Goal: Information Seeking & Learning: Learn about a topic

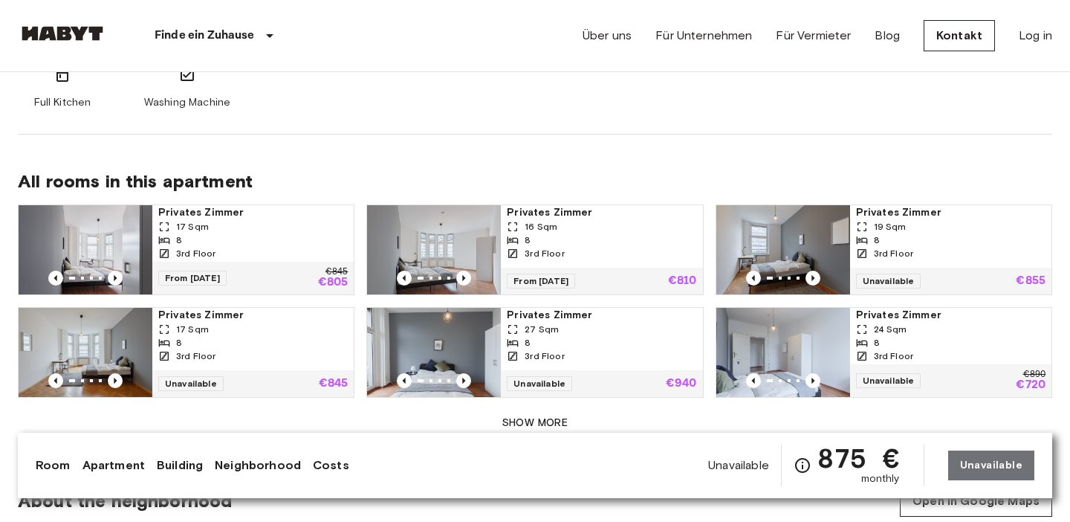
scroll to position [949, 0]
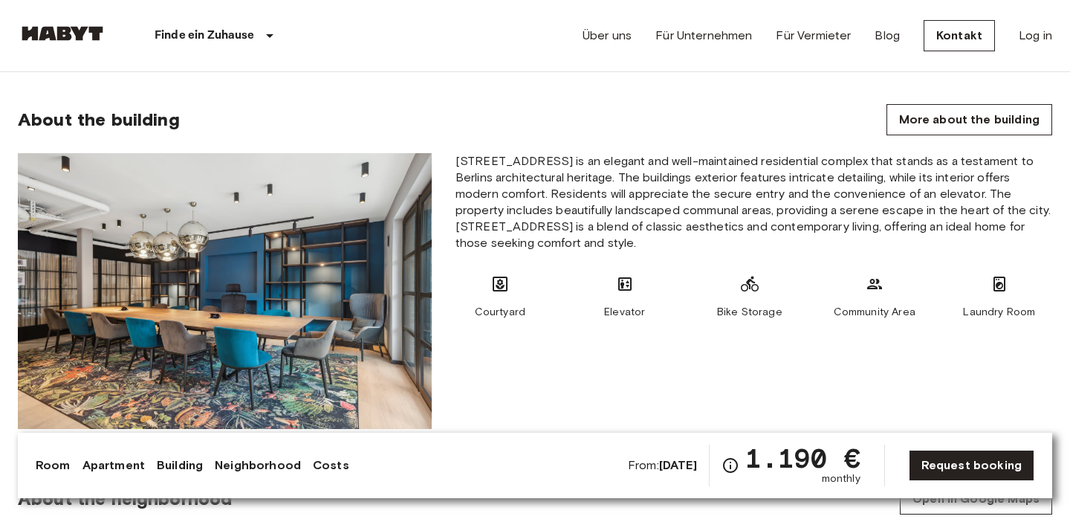
scroll to position [897, 0]
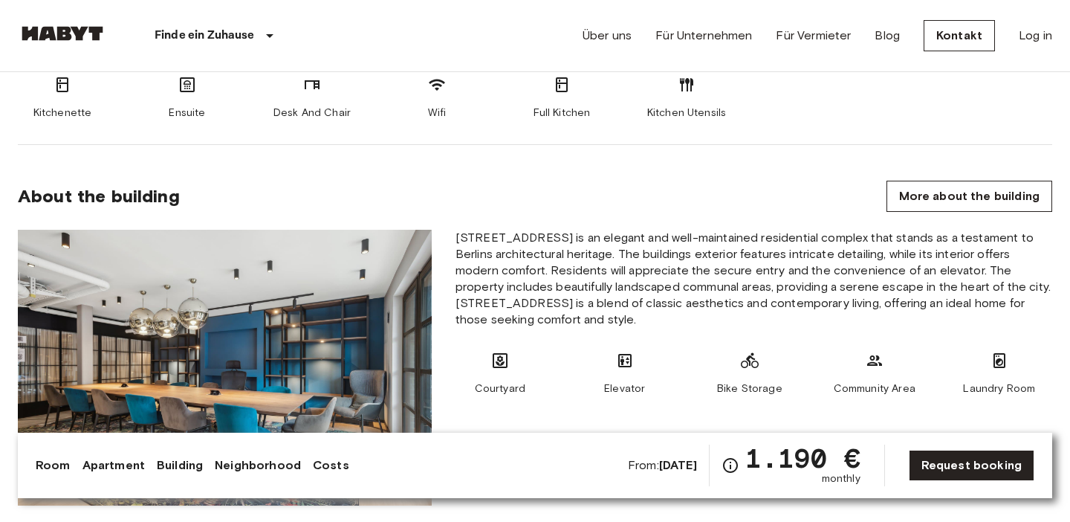
scroll to position [772, 0]
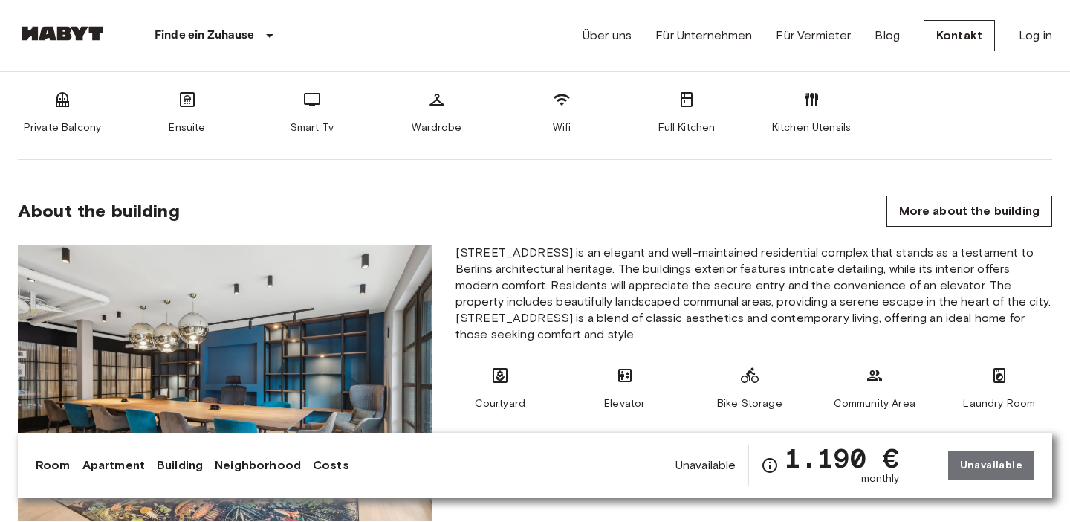
scroll to position [764, 0]
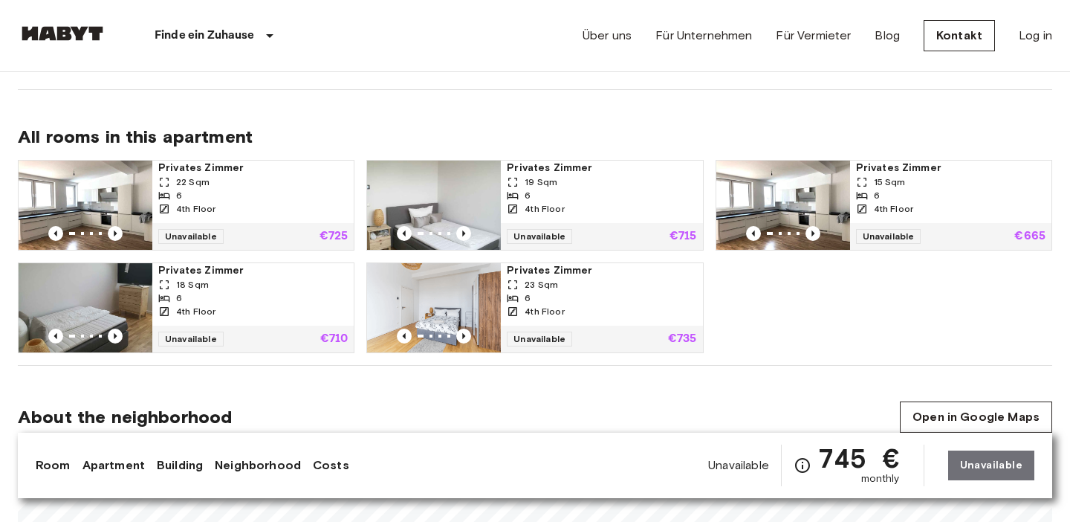
scroll to position [708, 0]
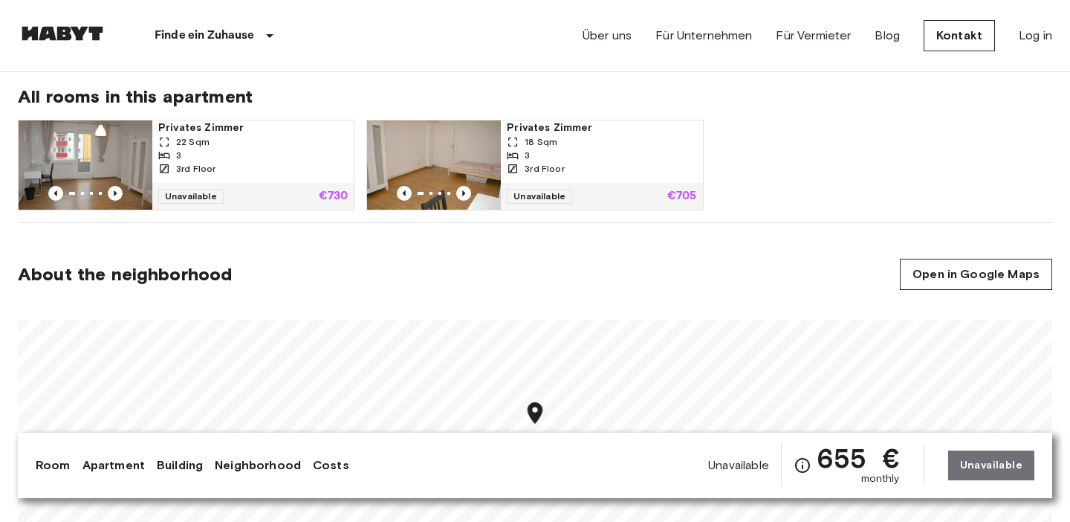
scroll to position [761, 0]
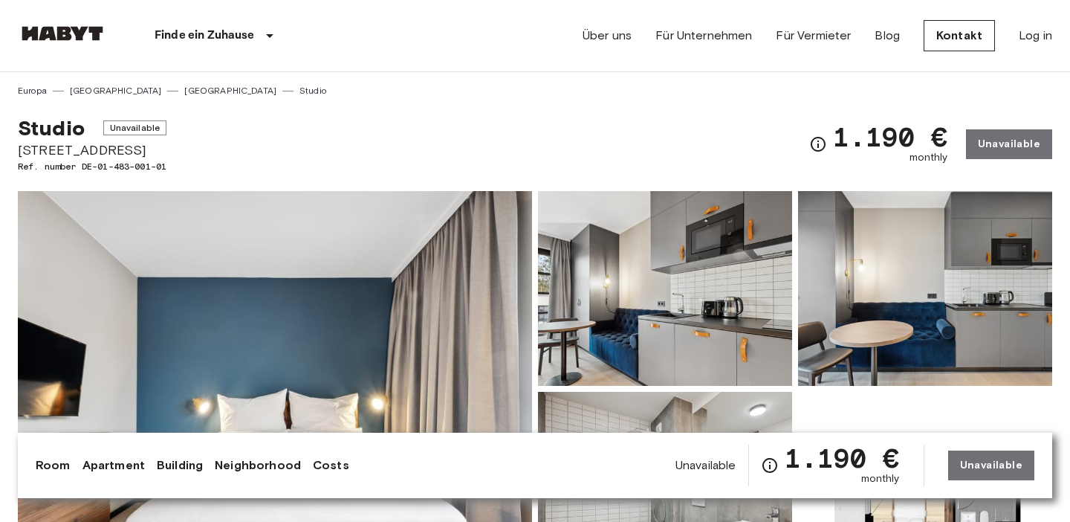
click at [861, 59] on div "Über uns Für Unternehmen Für Vermieter Blog Kontakt Log in" at bounding box center [818, 35] width 470 height 71
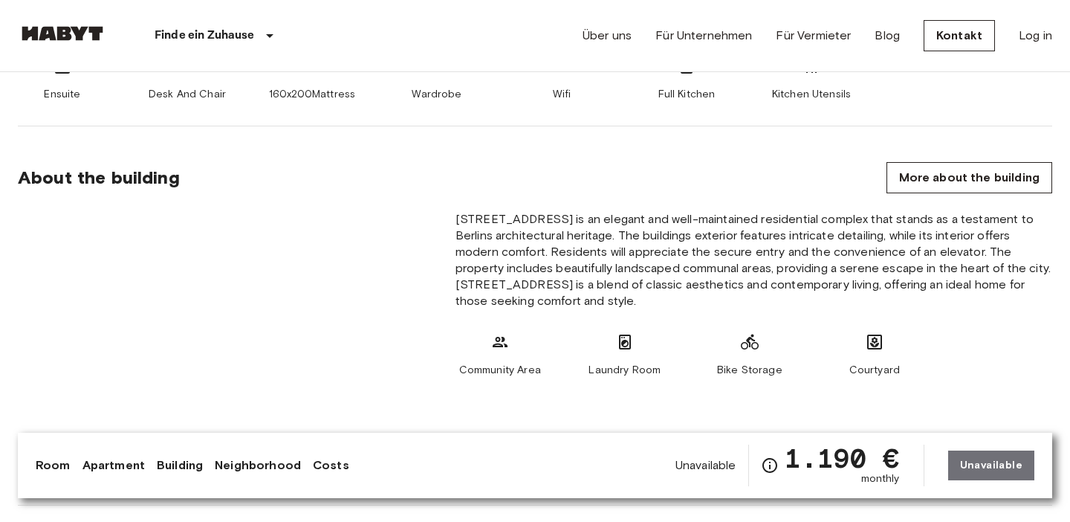
scroll to position [780, 0]
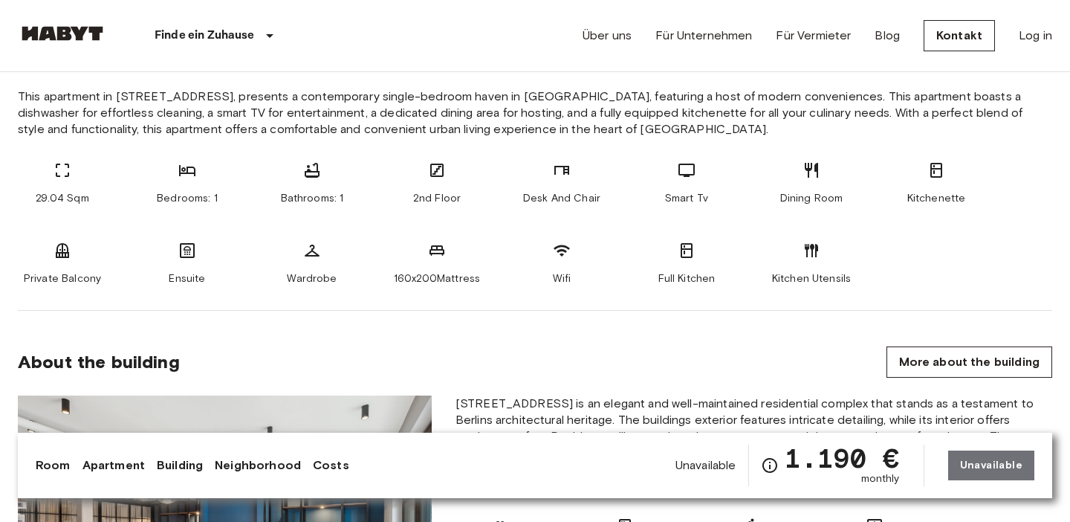
scroll to position [610, 0]
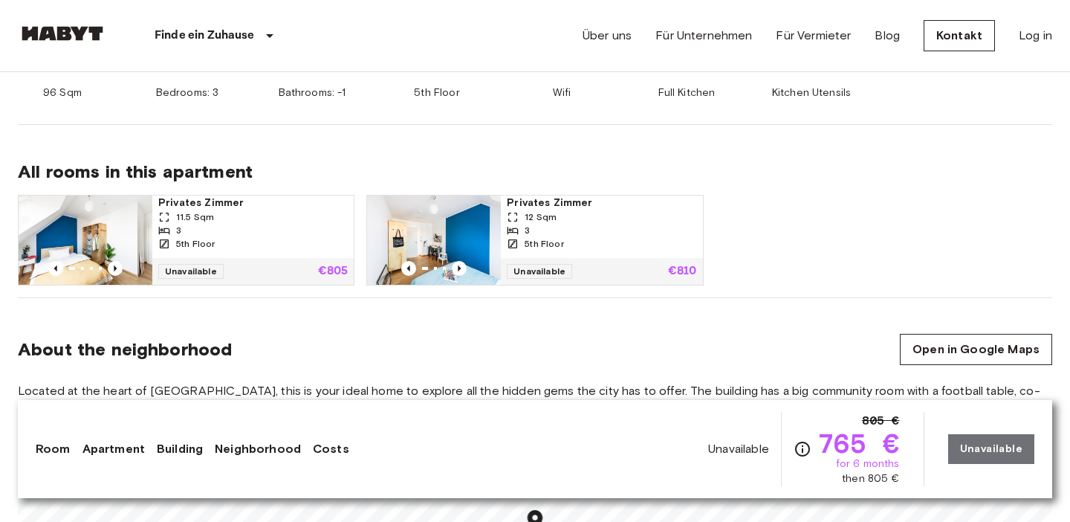
scroll to position [916, 0]
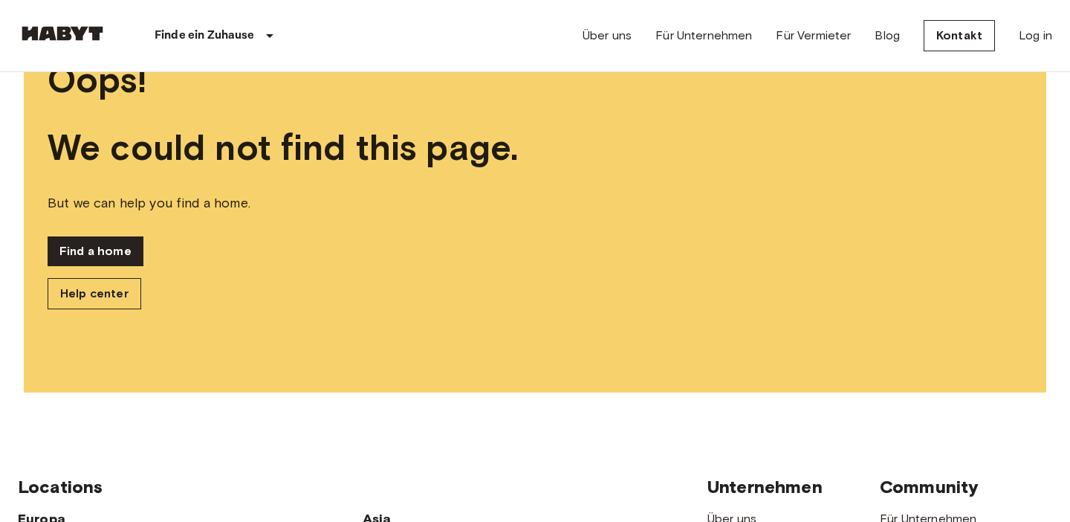
scroll to position [171, 0]
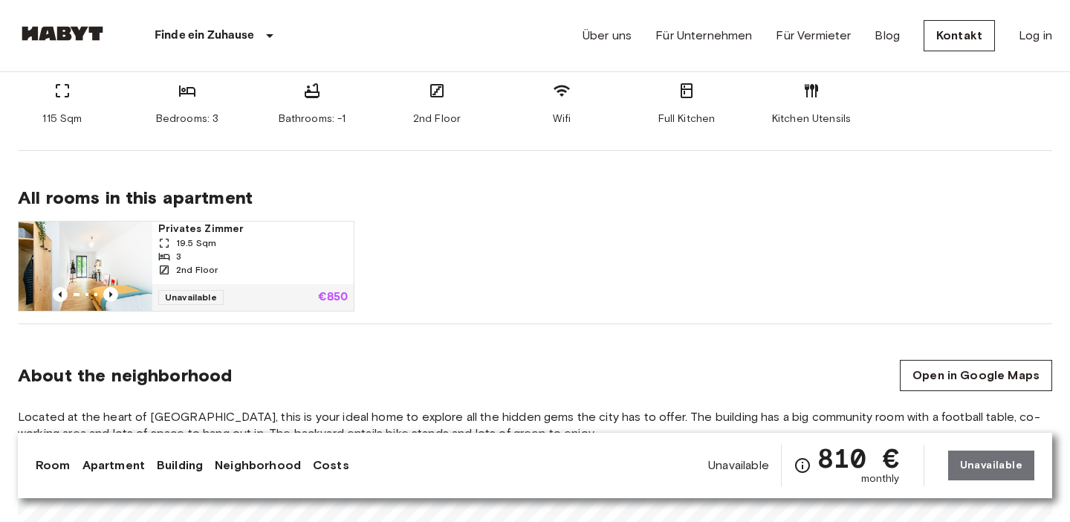
scroll to position [914, 0]
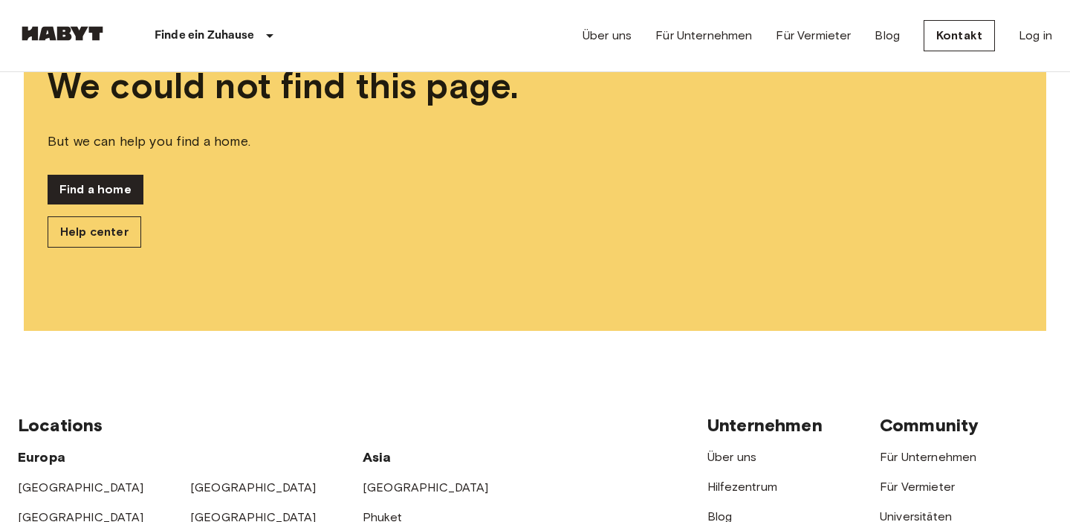
scroll to position [205, 0]
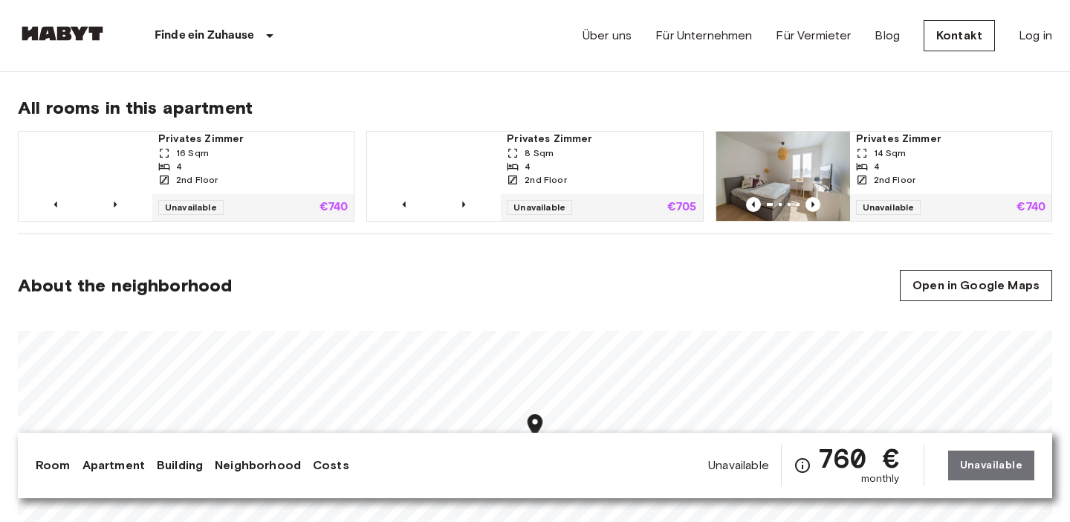
scroll to position [817, 0]
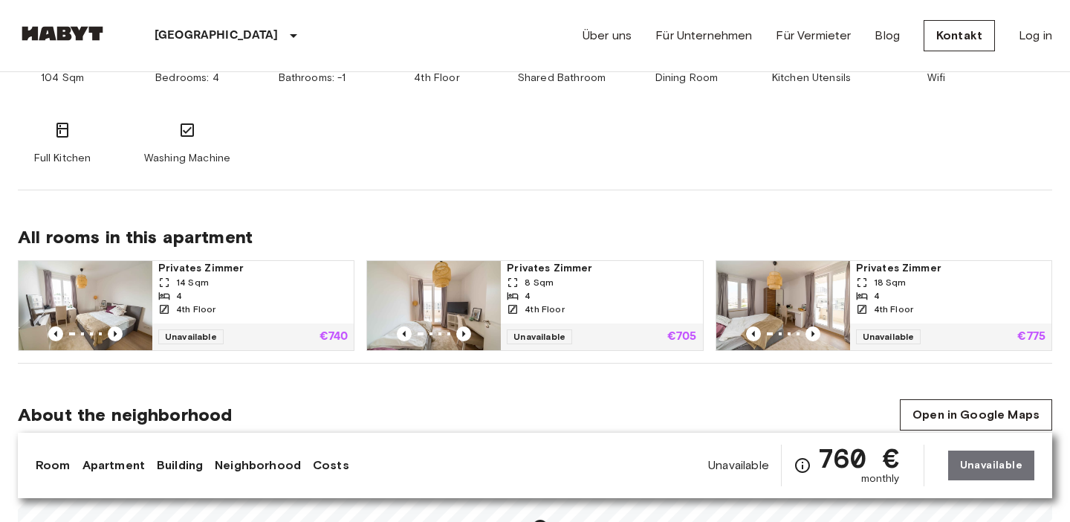
scroll to position [688, 0]
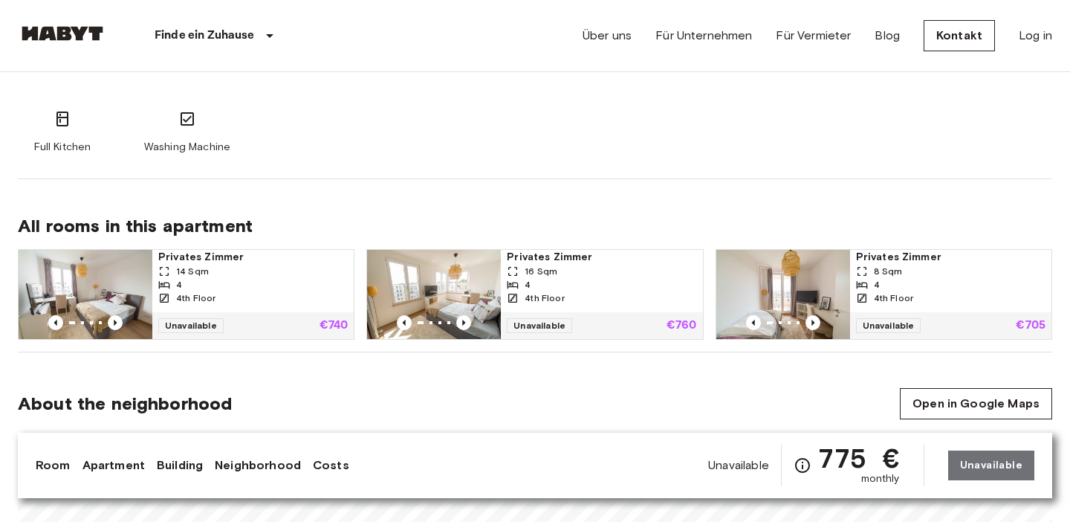
scroll to position [687, 0]
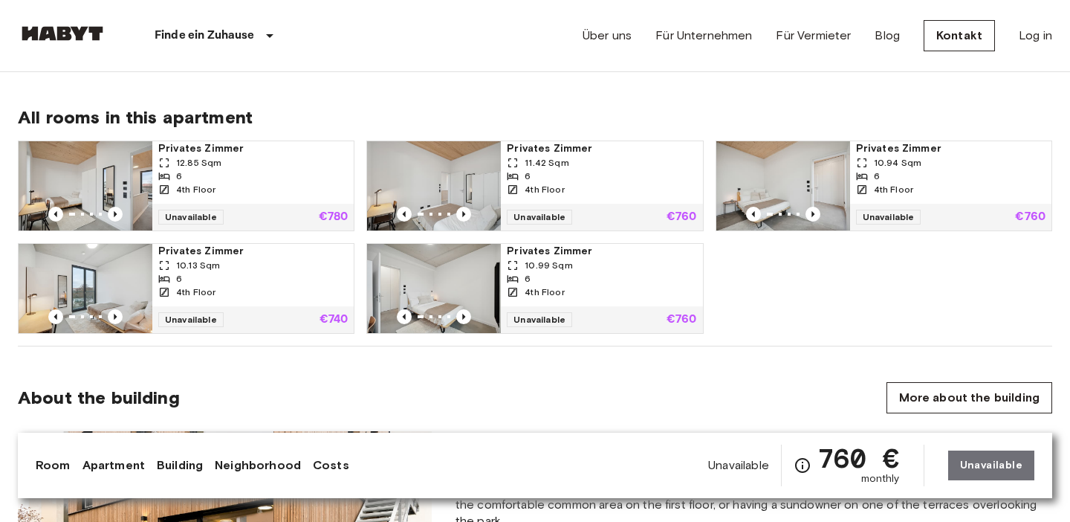
scroll to position [514, 0]
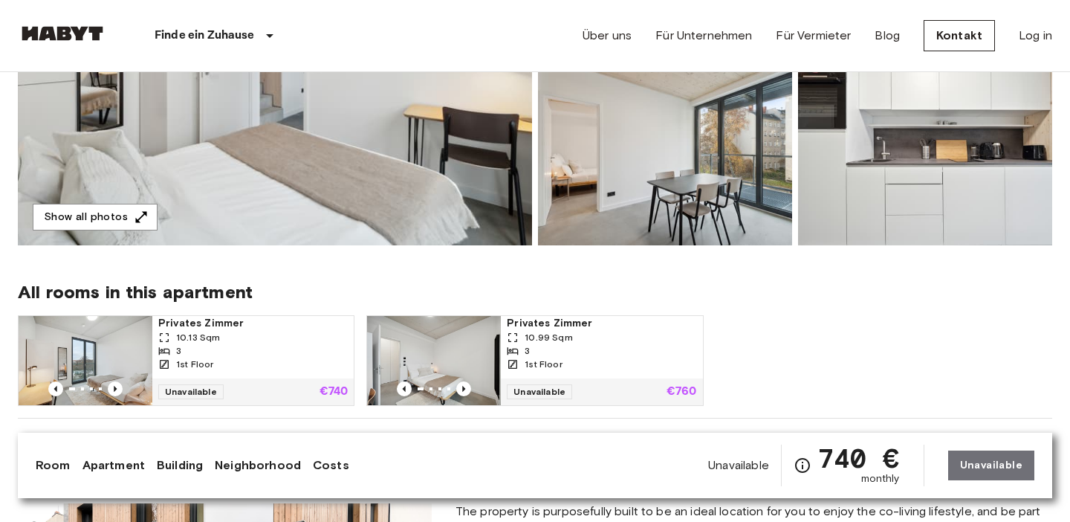
scroll to position [339, 0]
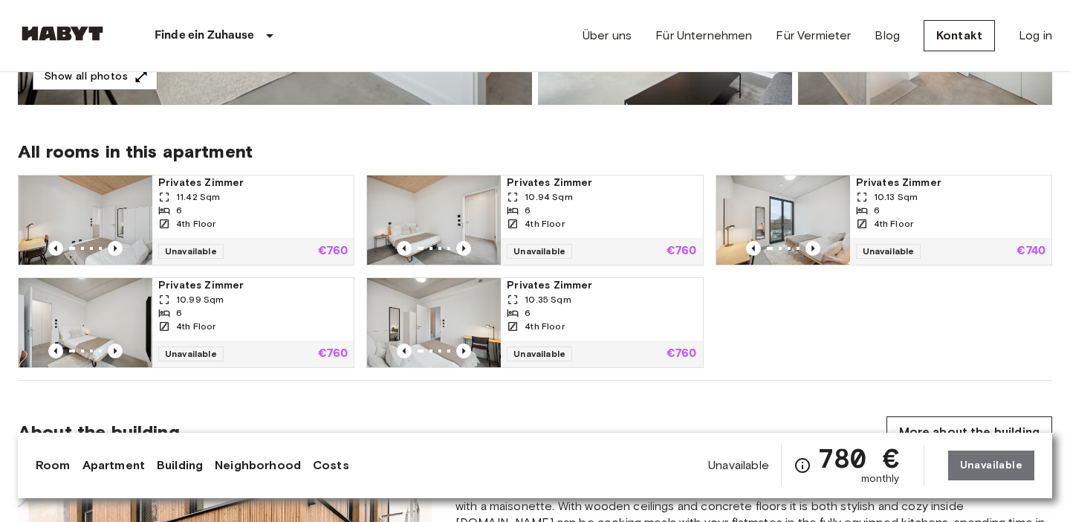
scroll to position [482, 0]
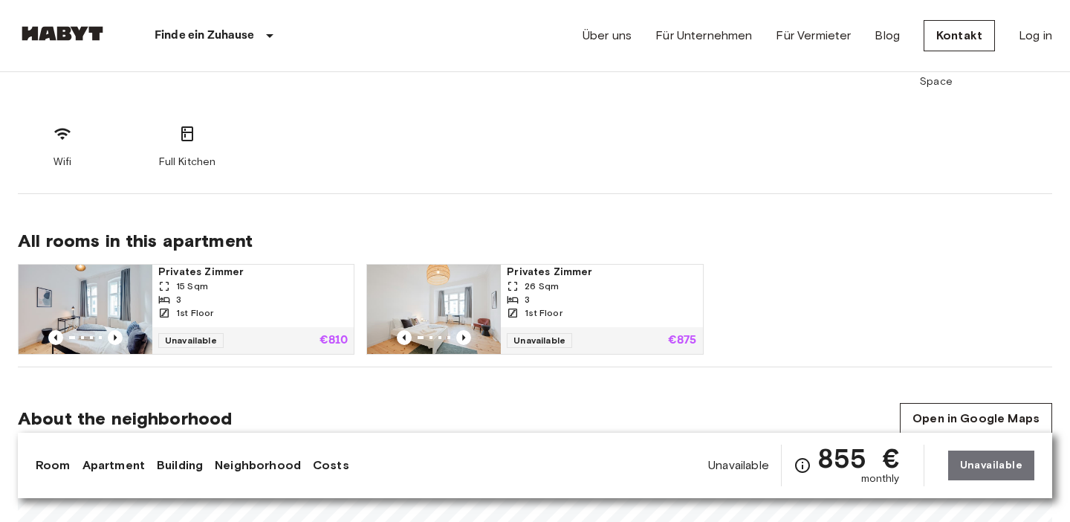
scroll to position [916, 0]
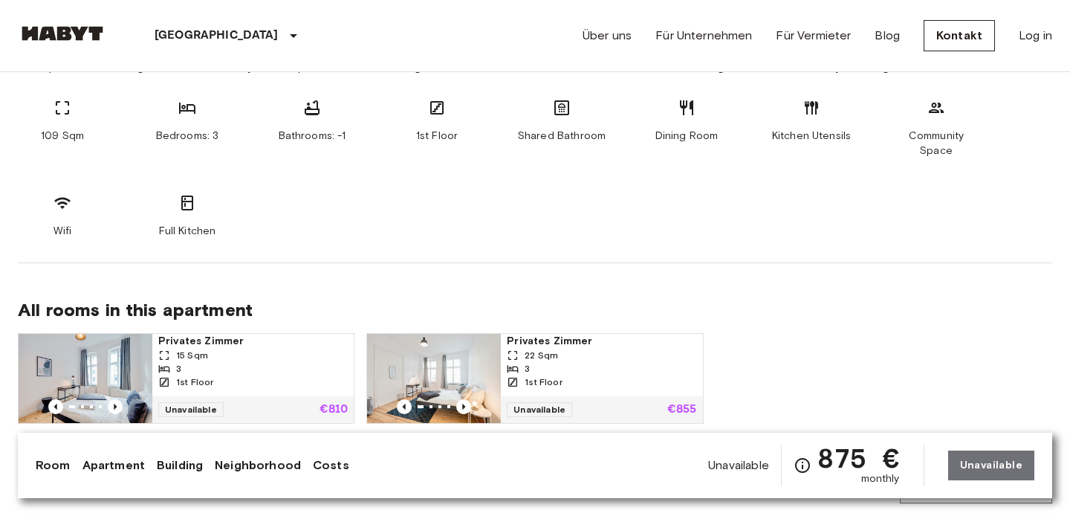
scroll to position [834, 0]
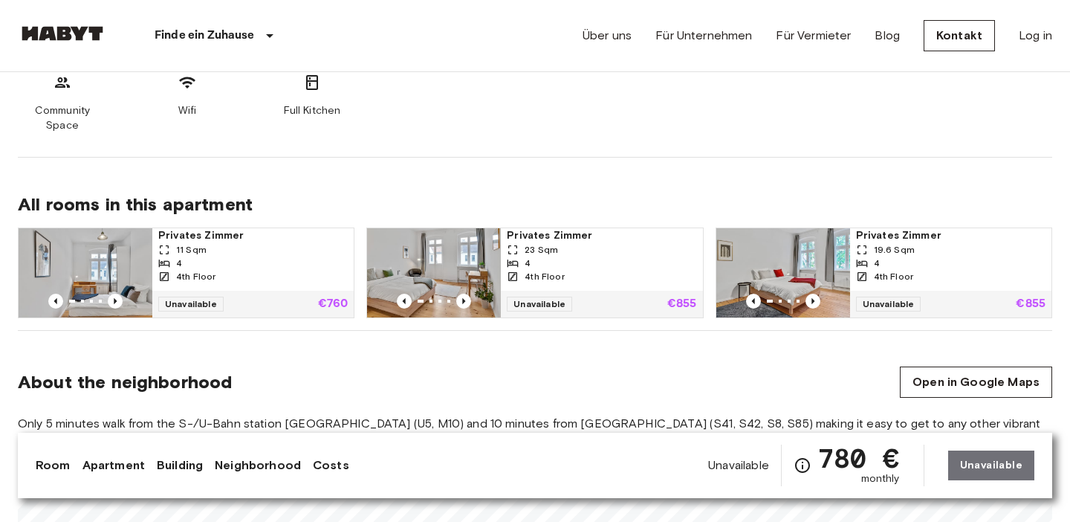
scroll to position [908, 0]
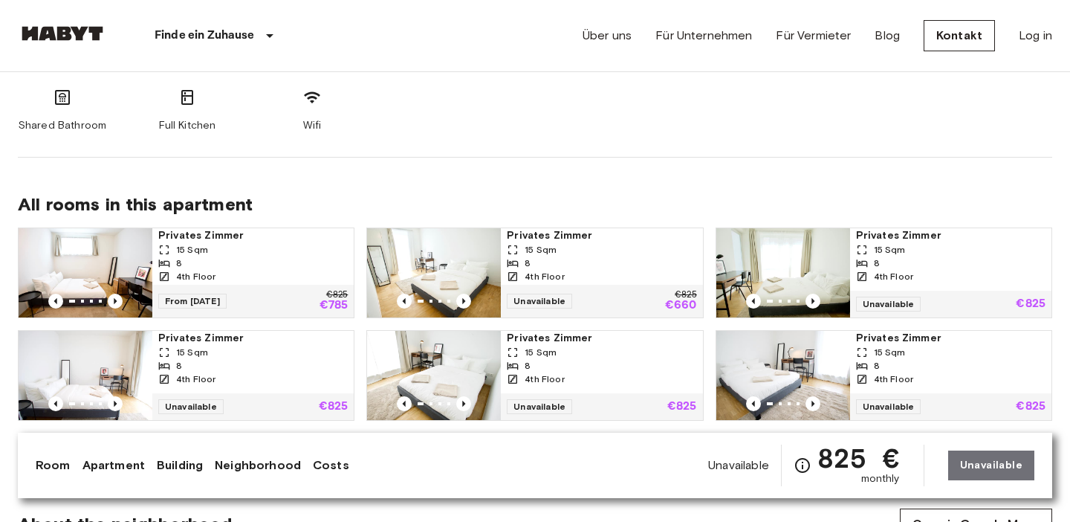
scroll to position [923, 0]
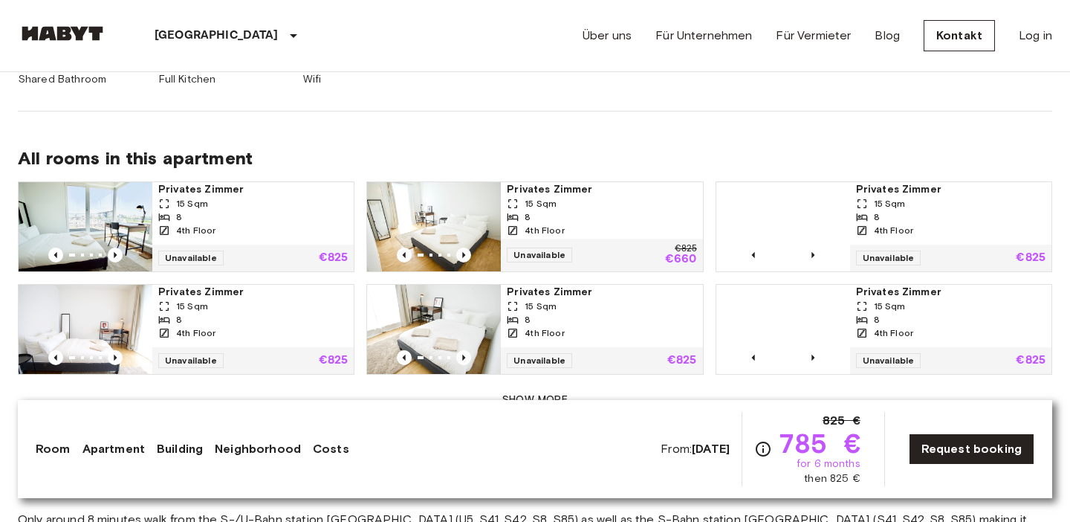
scroll to position [993, 0]
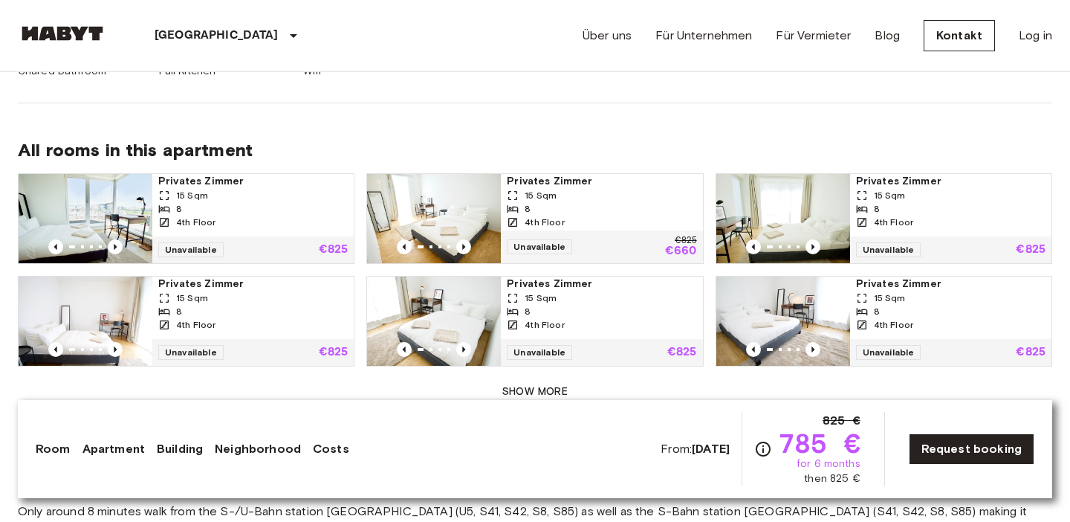
click at [547, 378] on button "Show more" at bounding box center [535, 392] width 1035 height 28
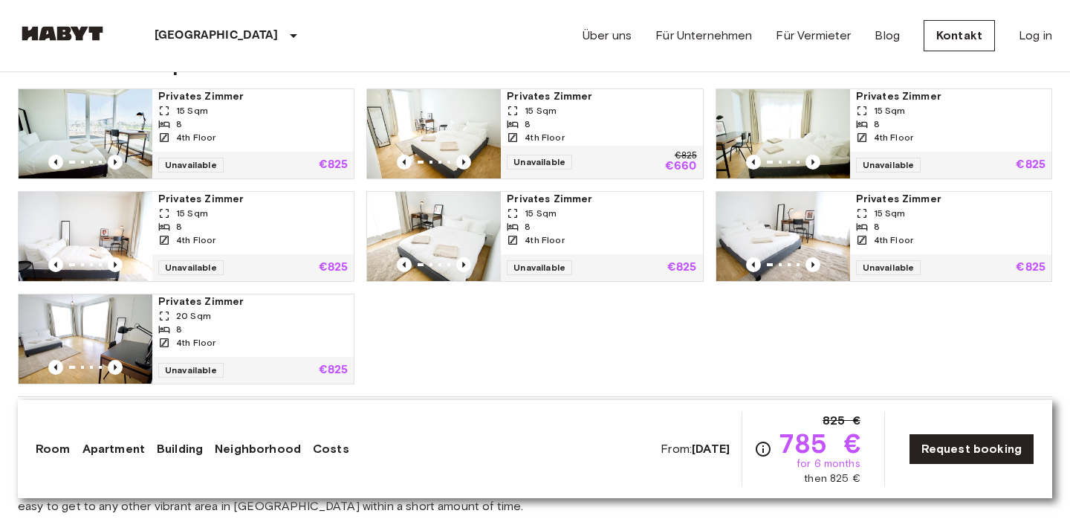
scroll to position [1134, 0]
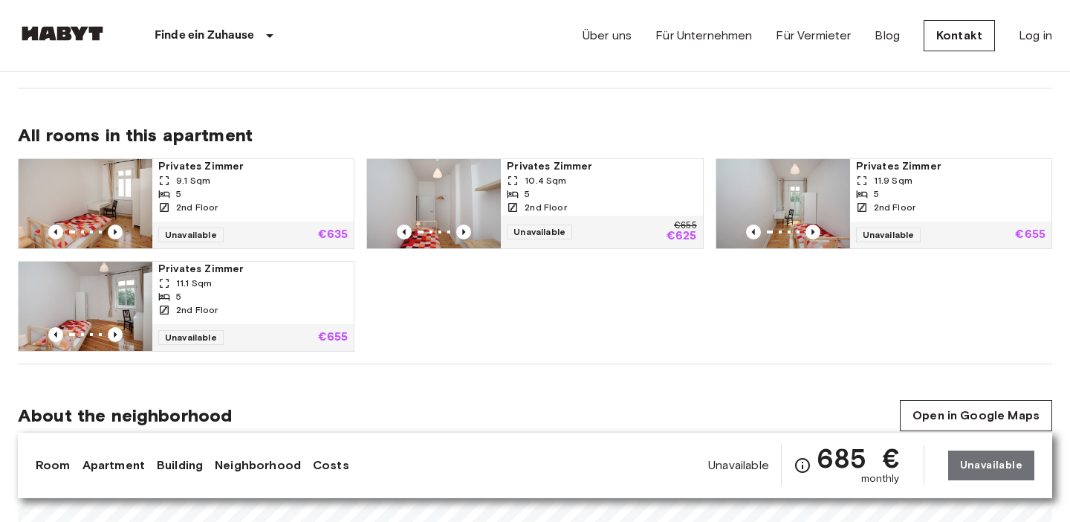
scroll to position [720, 0]
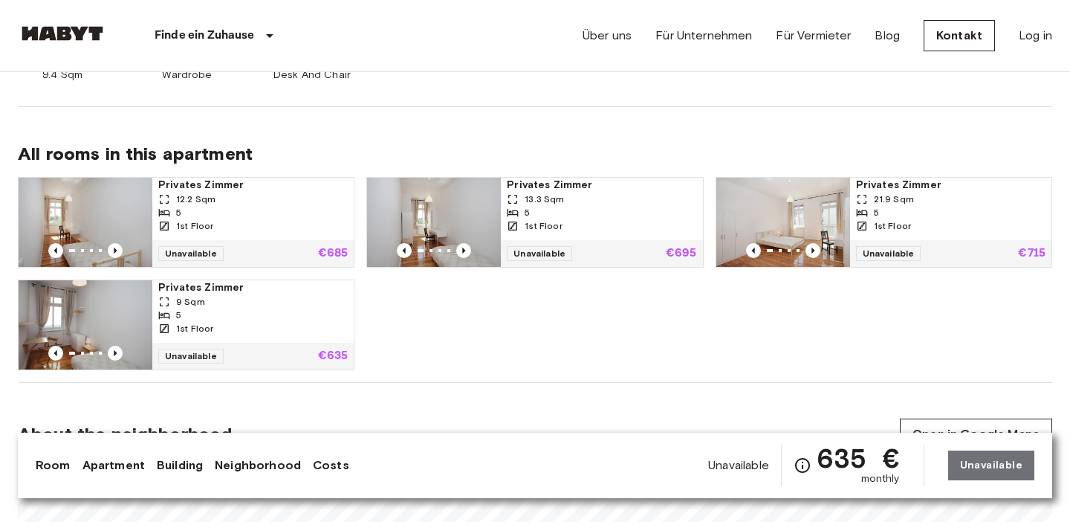
scroll to position [708, 0]
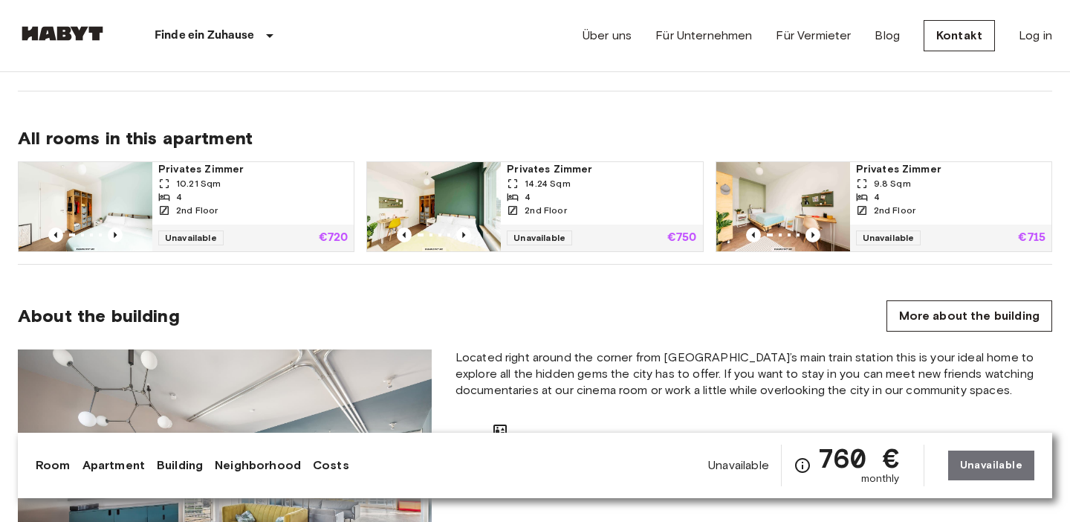
scroll to position [930, 0]
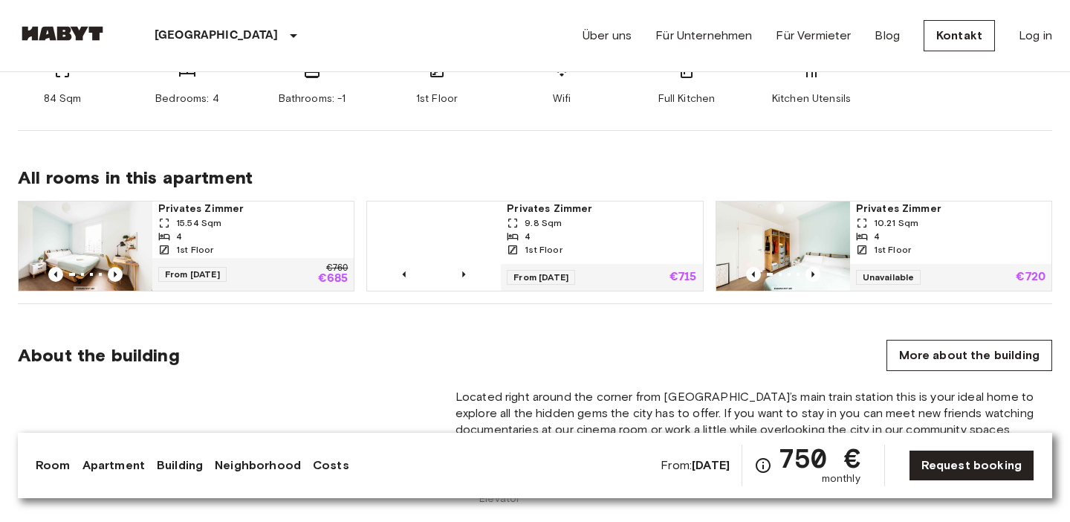
scroll to position [903, 0]
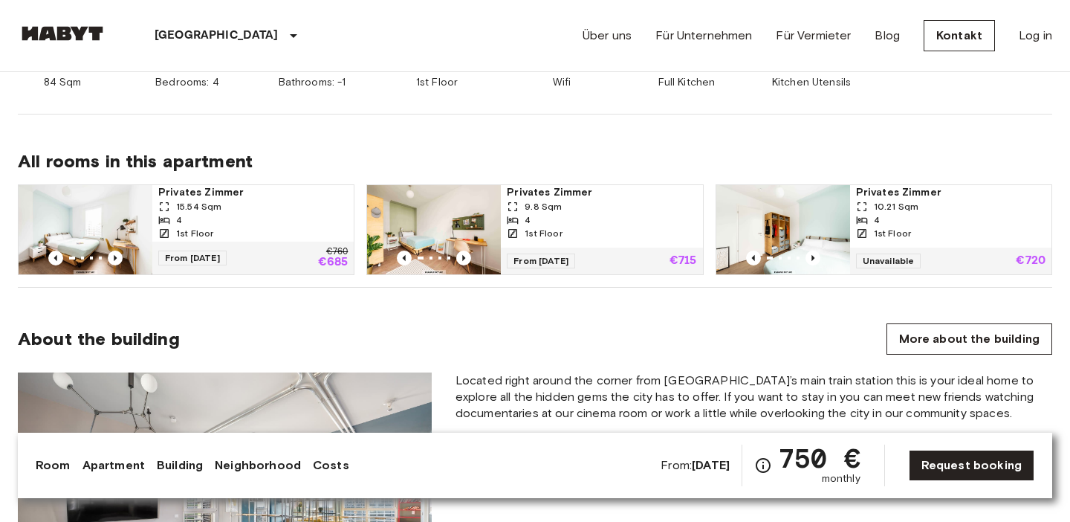
click at [593, 217] on div "4" at bounding box center [602, 219] width 190 height 13
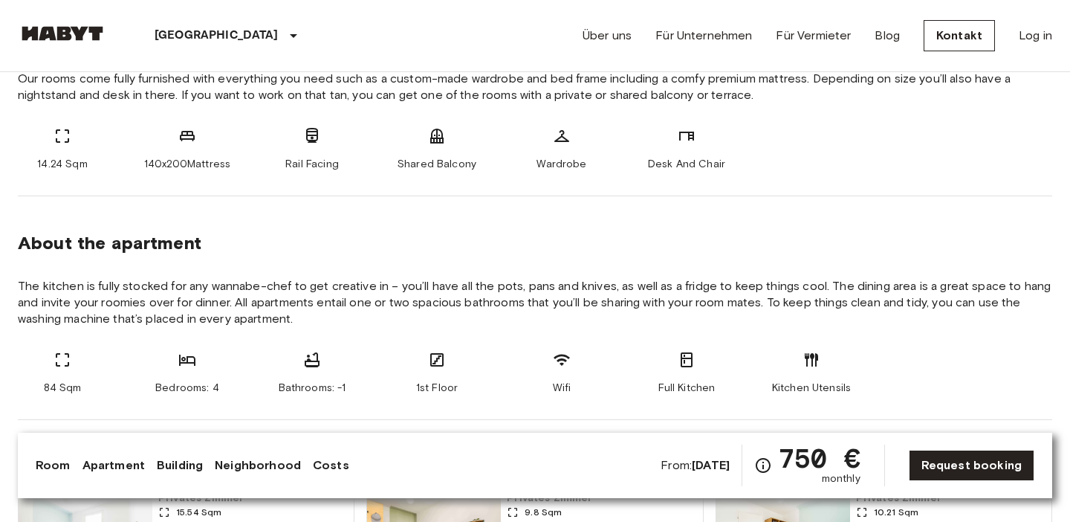
scroll to position [591, 0]
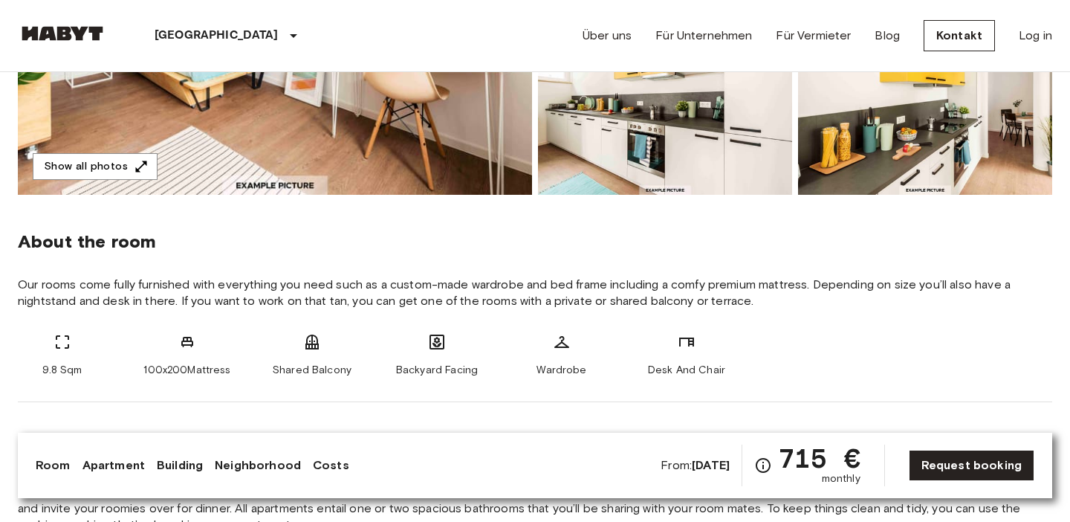
scroll to position [393, 0]
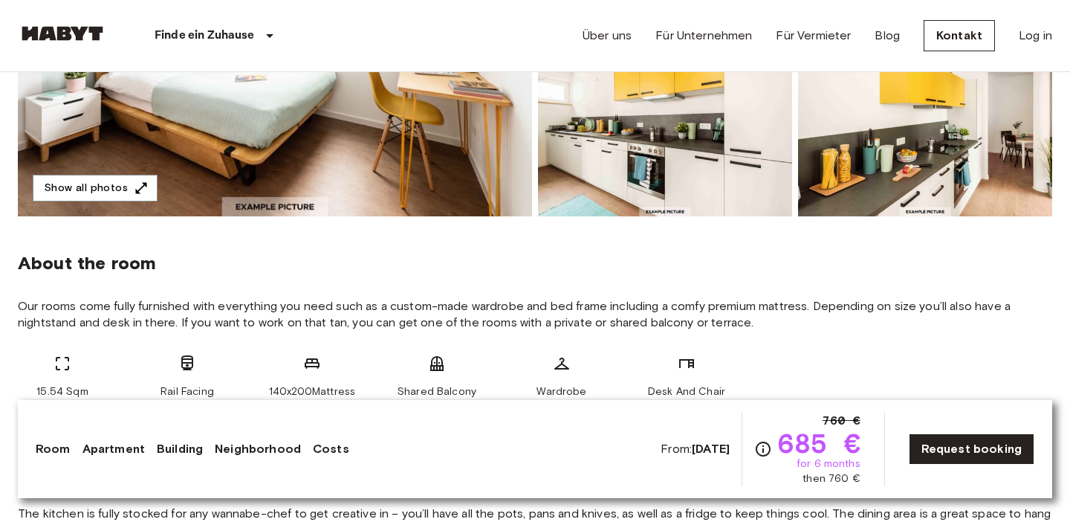
scroll to position [396, 0]
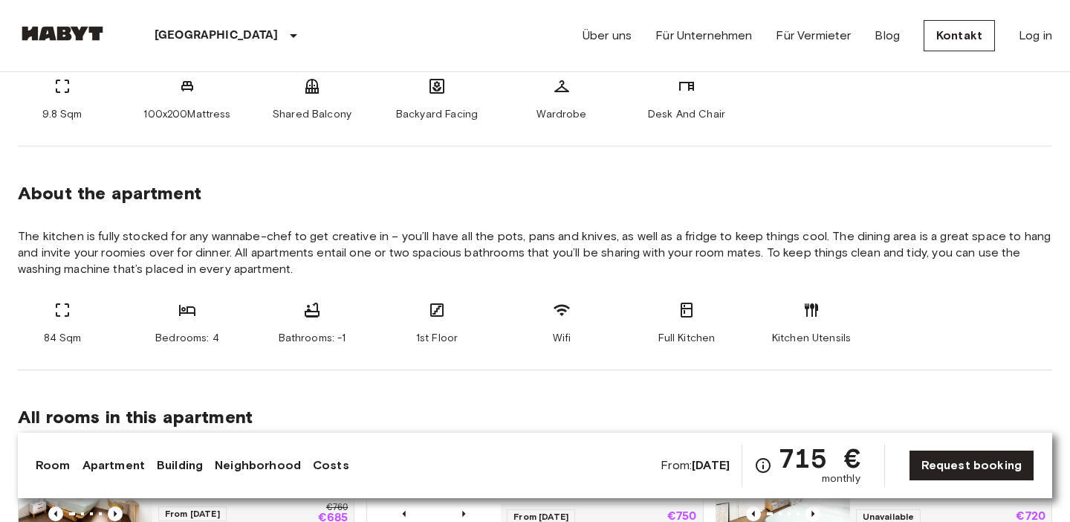
scroll to position [605, 0]
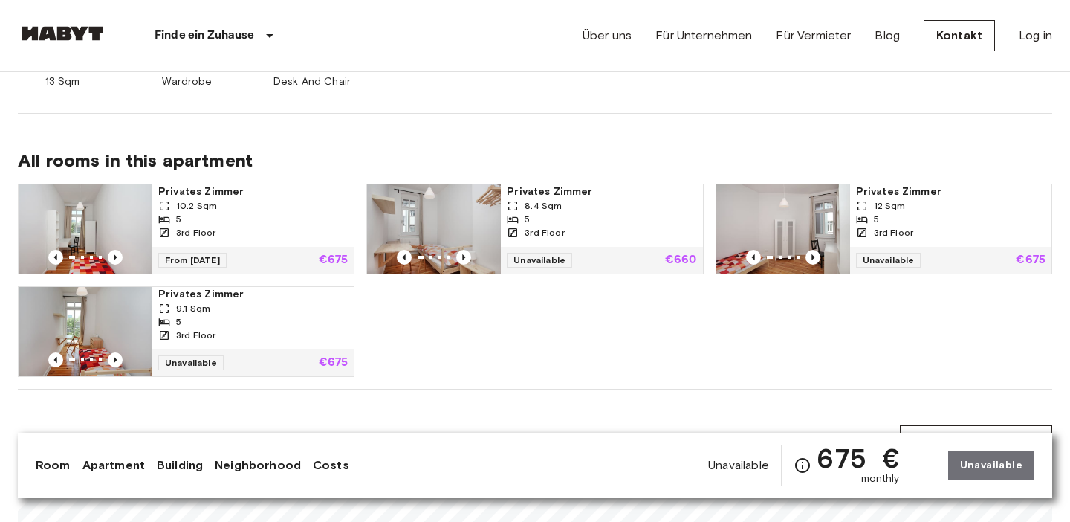
scroll to position [699, 0]
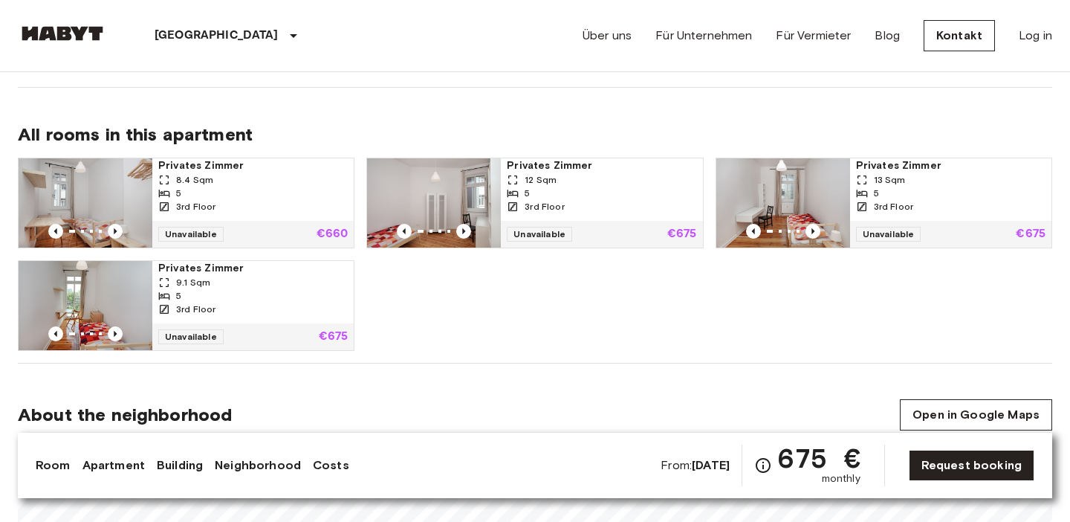
scroll to position [723, 0]
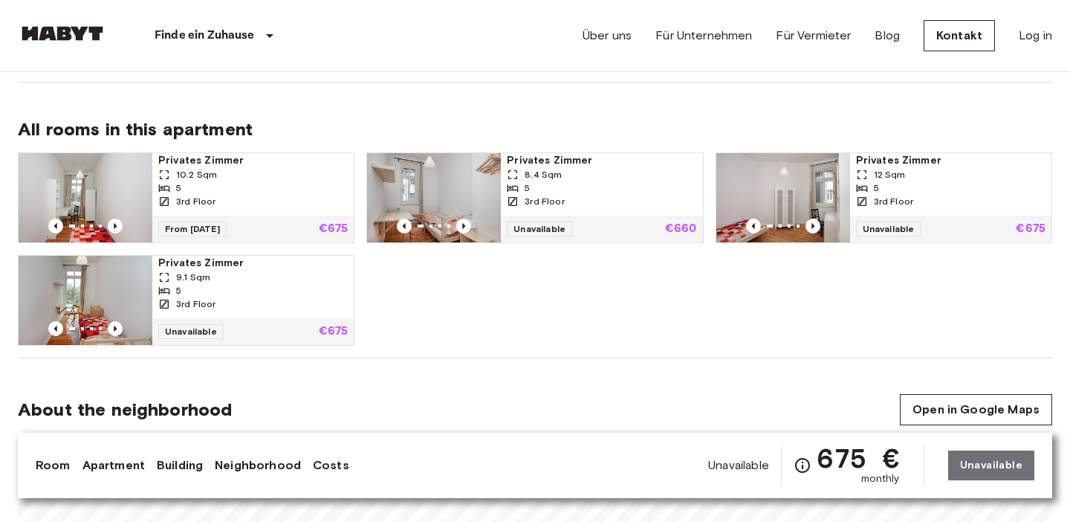
scroll to position [731, 0]
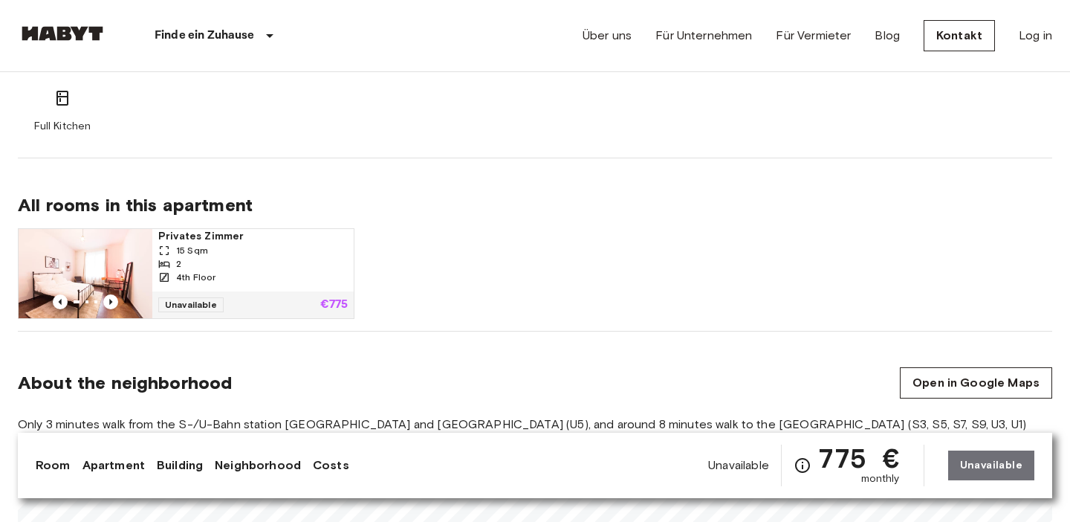
scroll to position [893, 0]
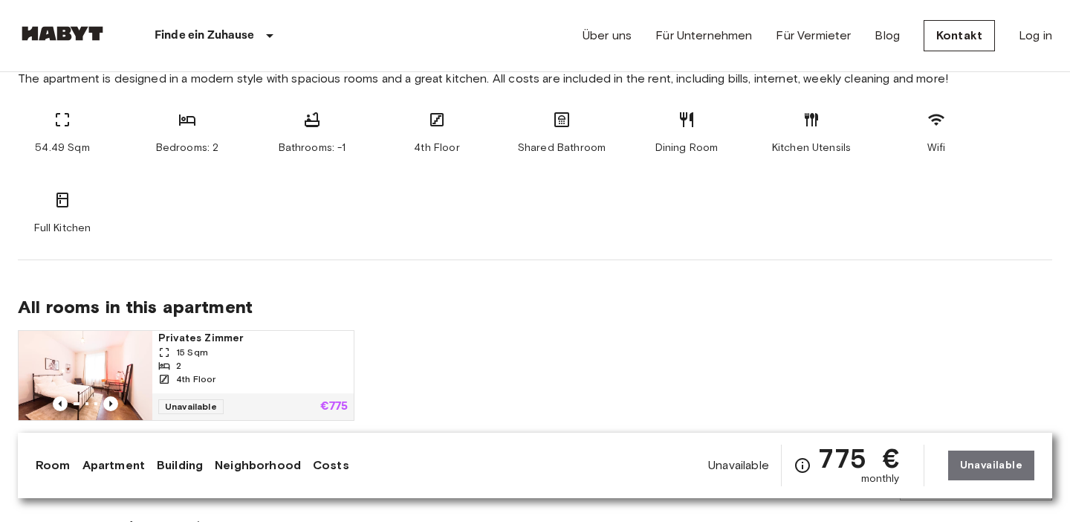
scroll to position [816, 0]
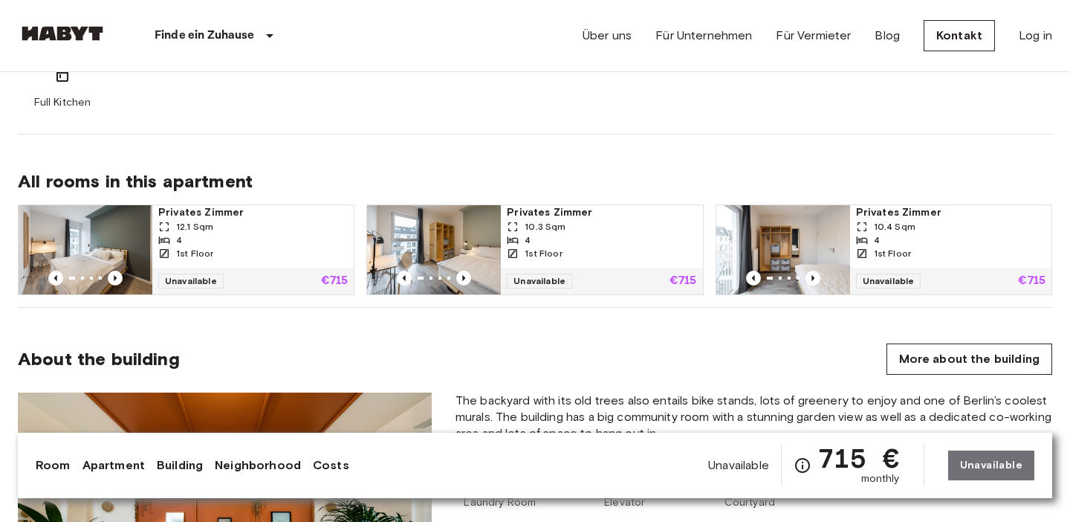
scroll to position [956, 0]
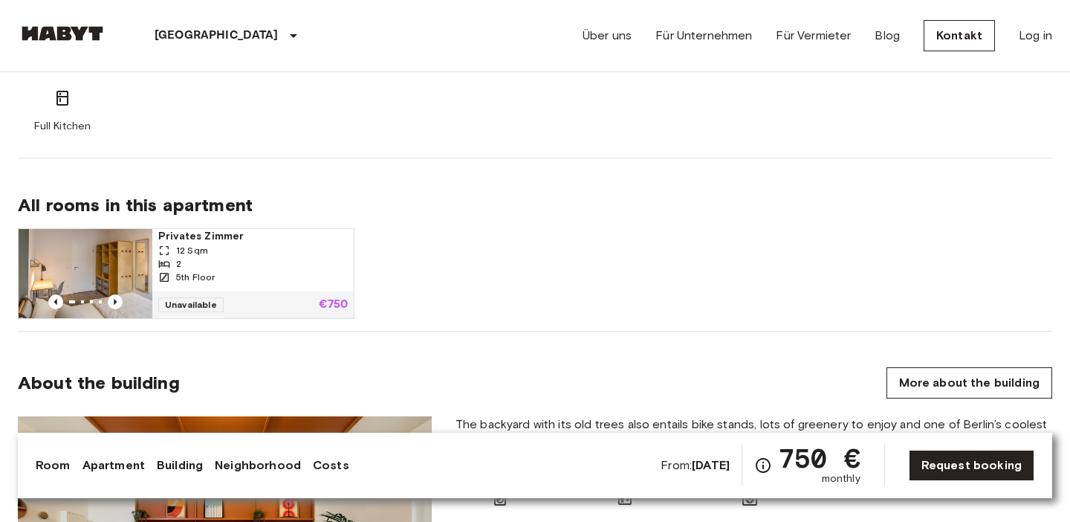
scroll to position [967, 0]
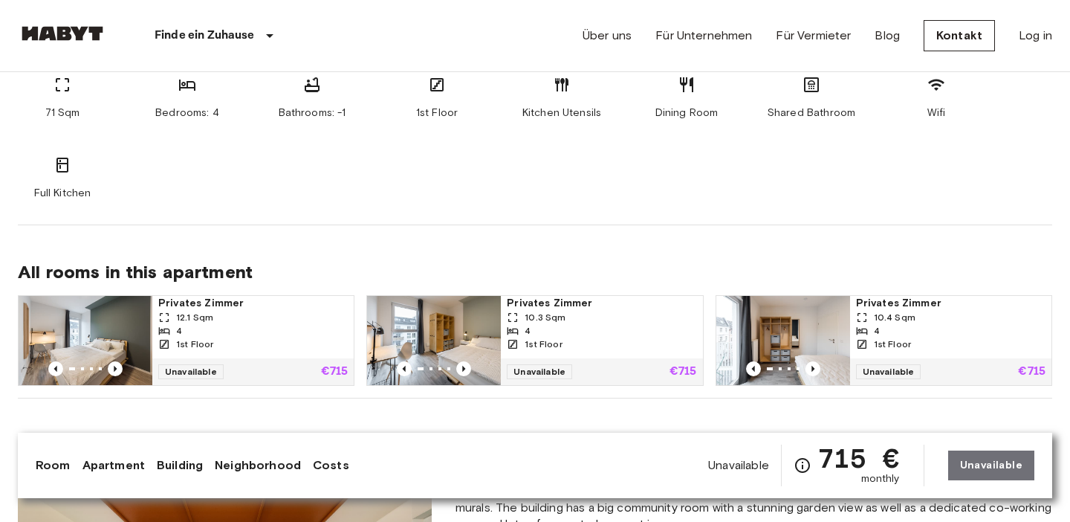
scroll to position [868, 0]
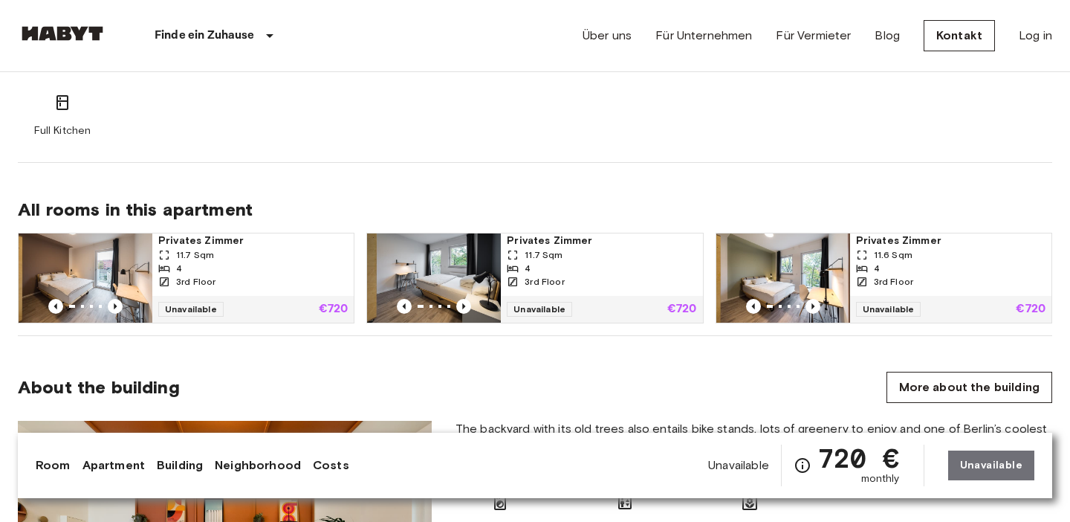
scroll to position [937, 0]
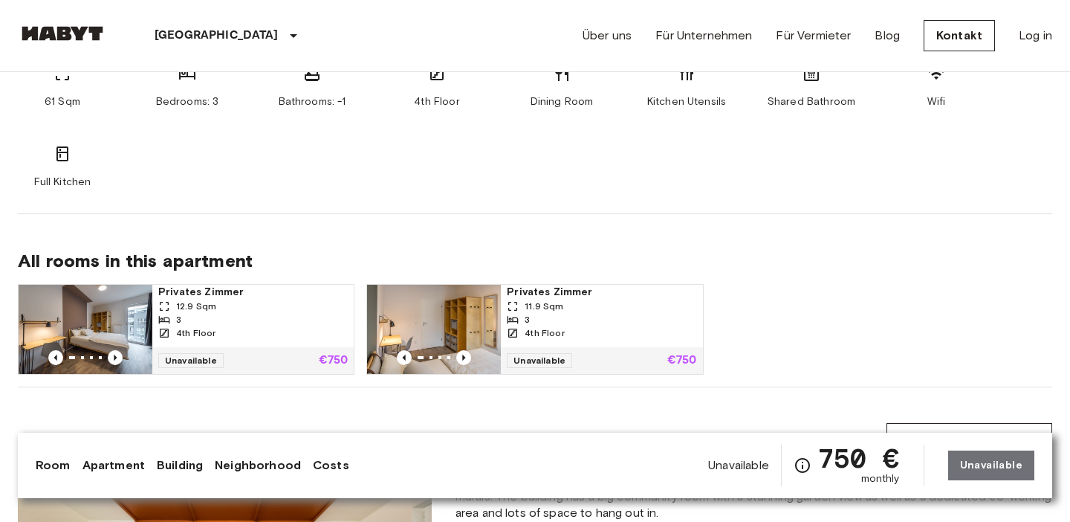
scroll to position [866, 0]
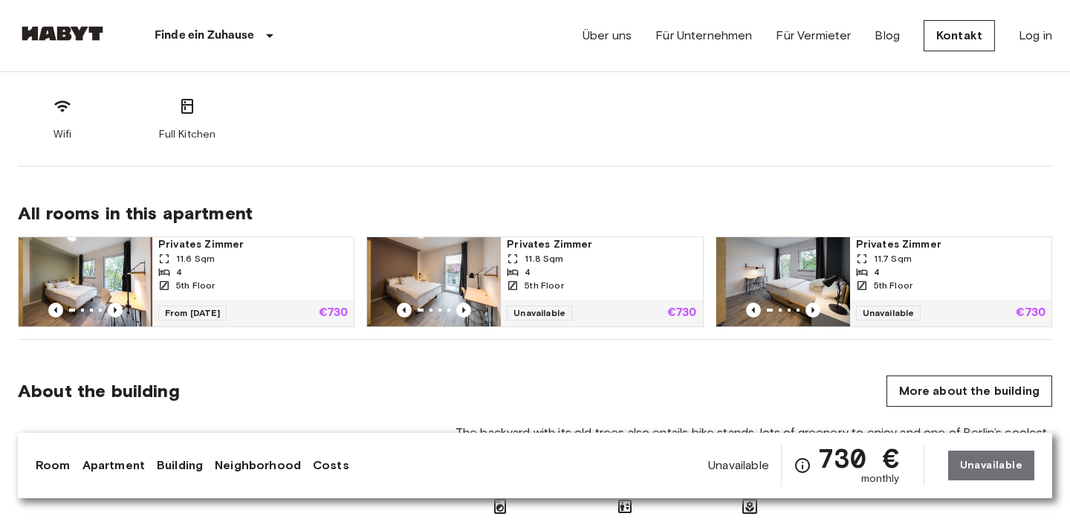
scroll to position [943, 0]
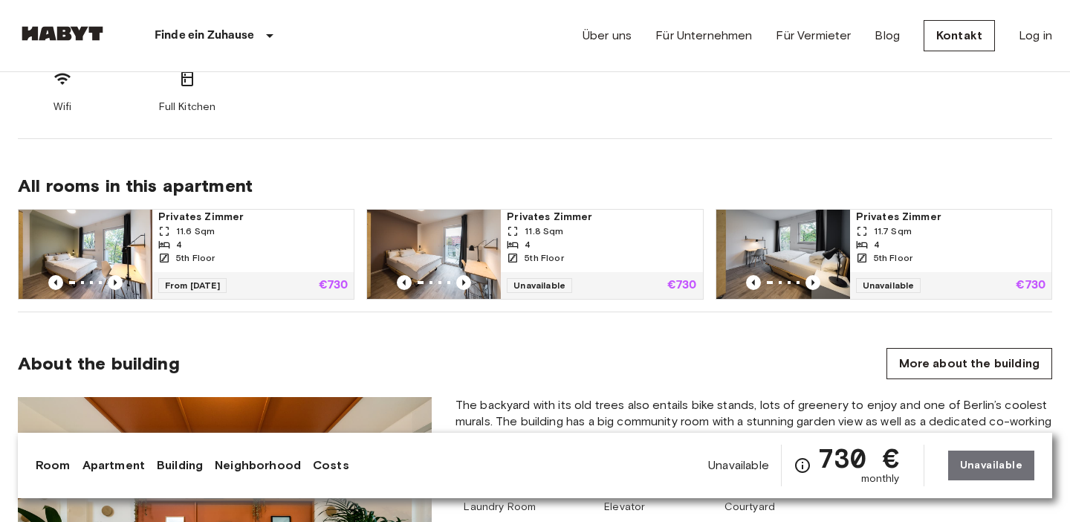
click at [227, 244] on div "4" at bounding box center [253, 244] width 190 height 13
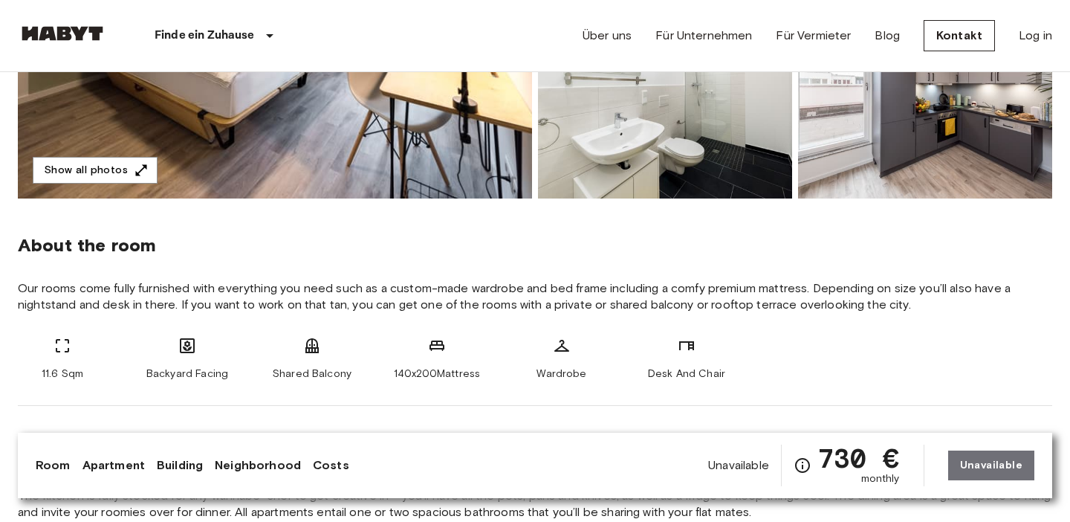
scroll to position [389, 0]
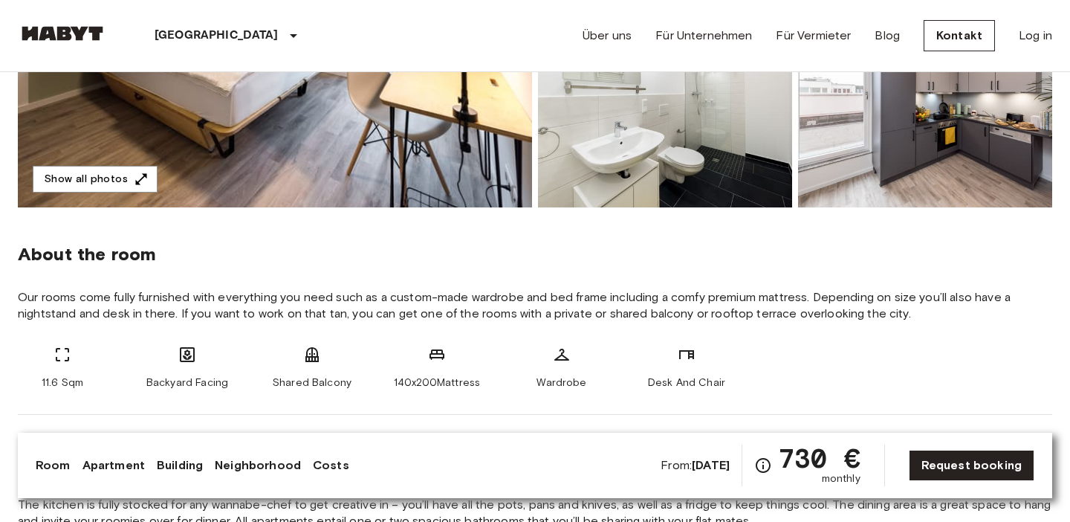
scroll to position [389, 0]
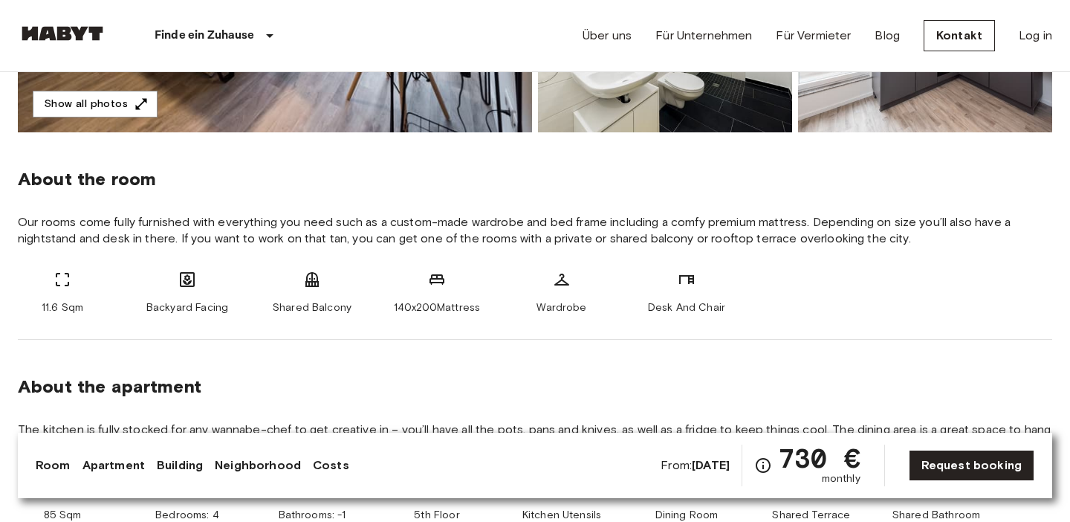
scroll to position [453, 0]
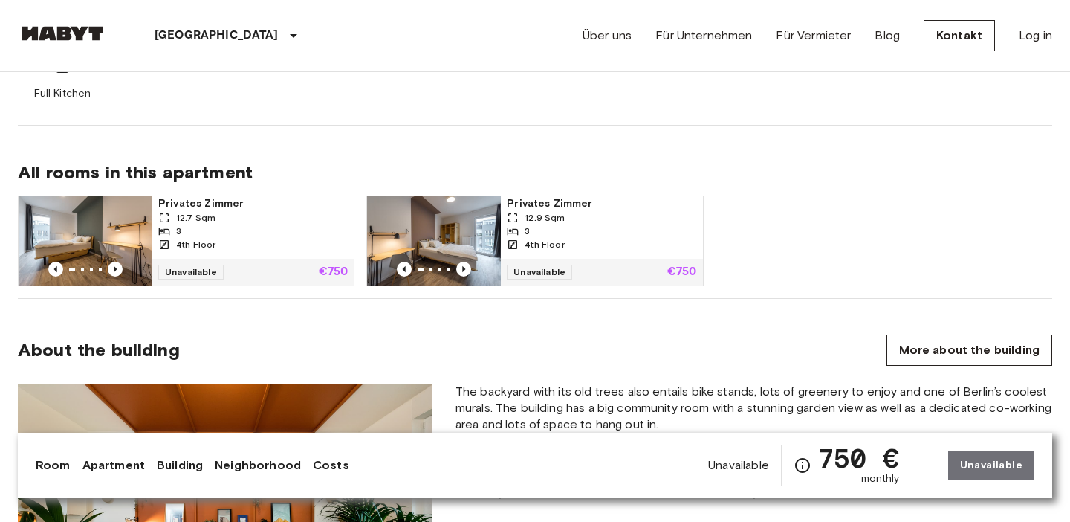
scroll to position [957, 0]
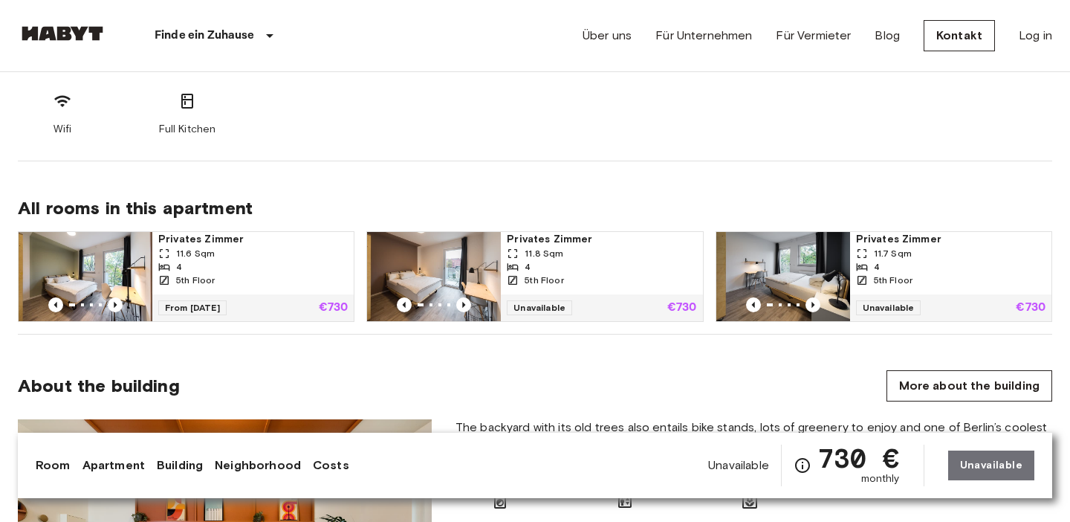
scroll to position [922, 0]
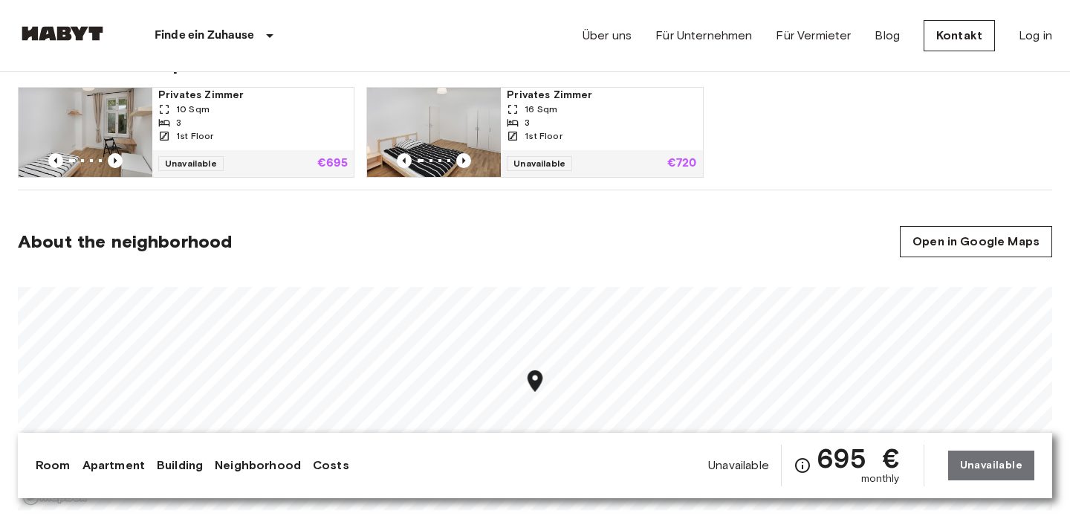
scroll to position [769, 0]
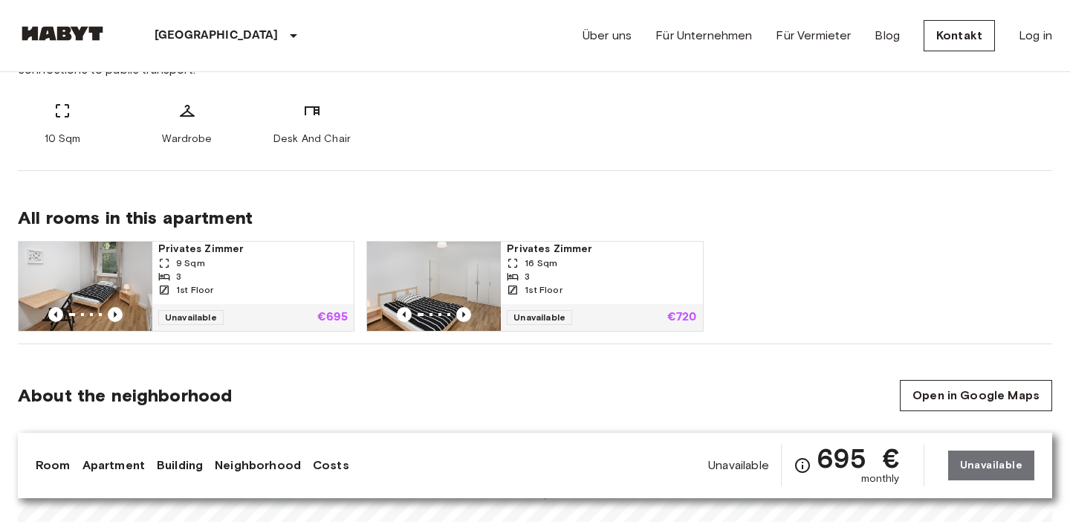
scroll to position [627, 0]
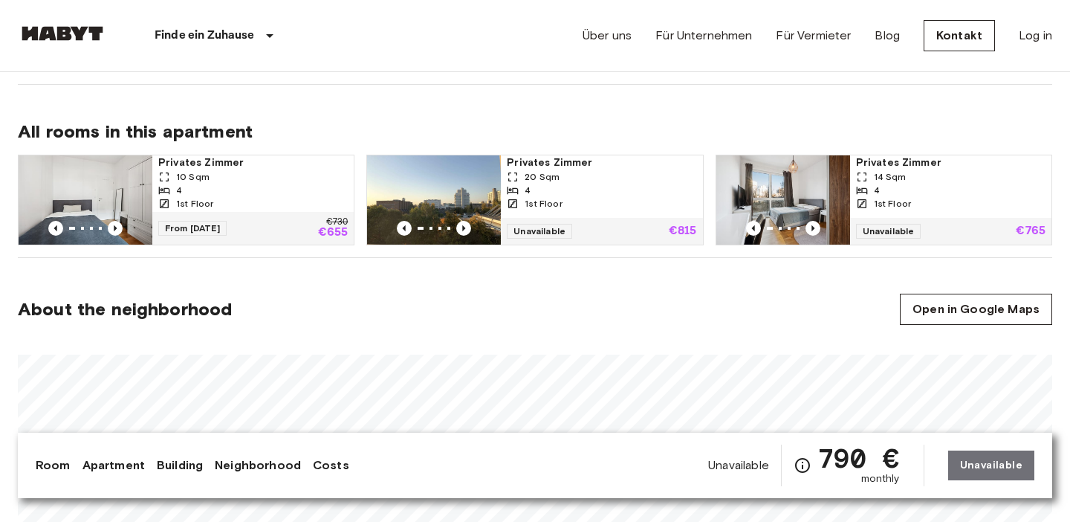
scroll to position [708, 0]
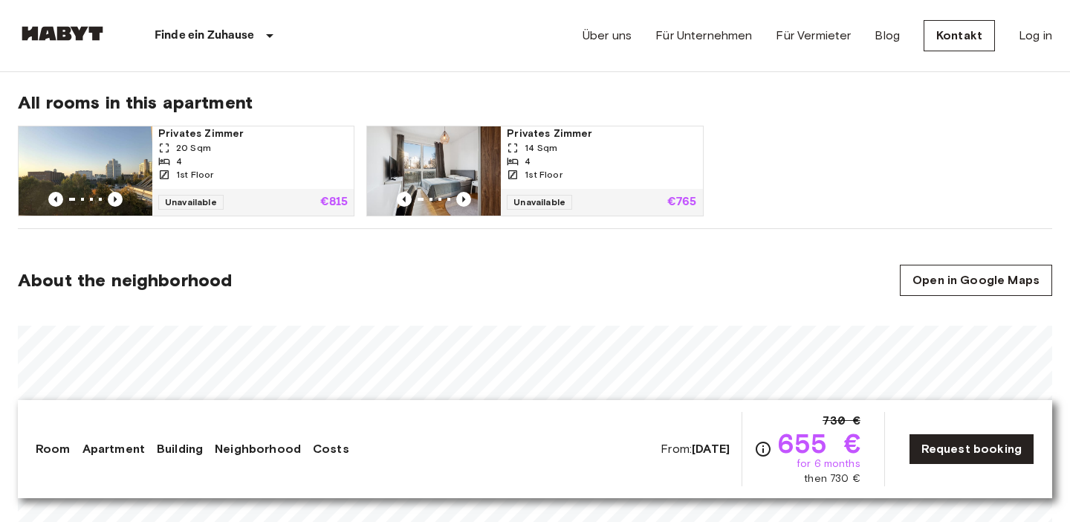
scroll to position [760, 0]
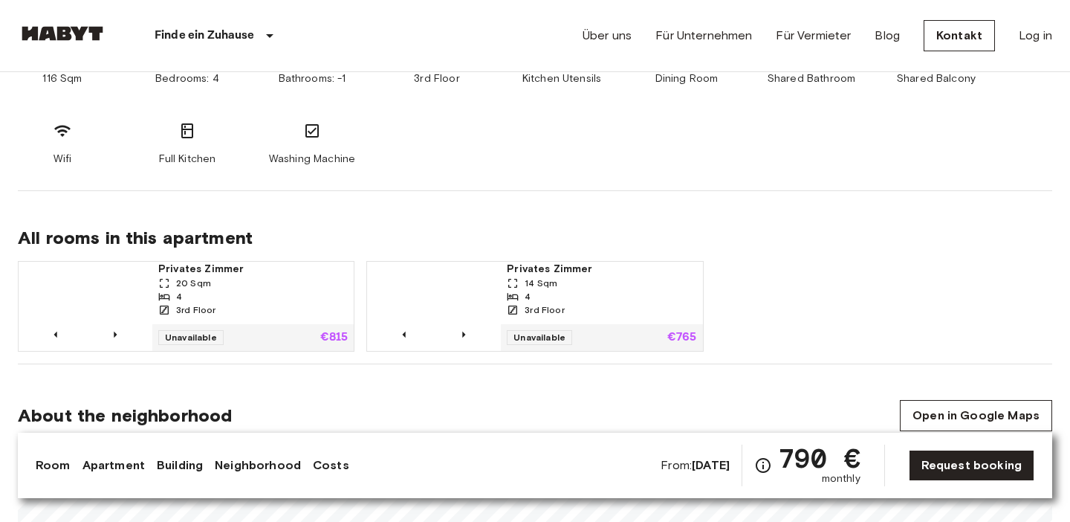
scroll to position [686, 0]
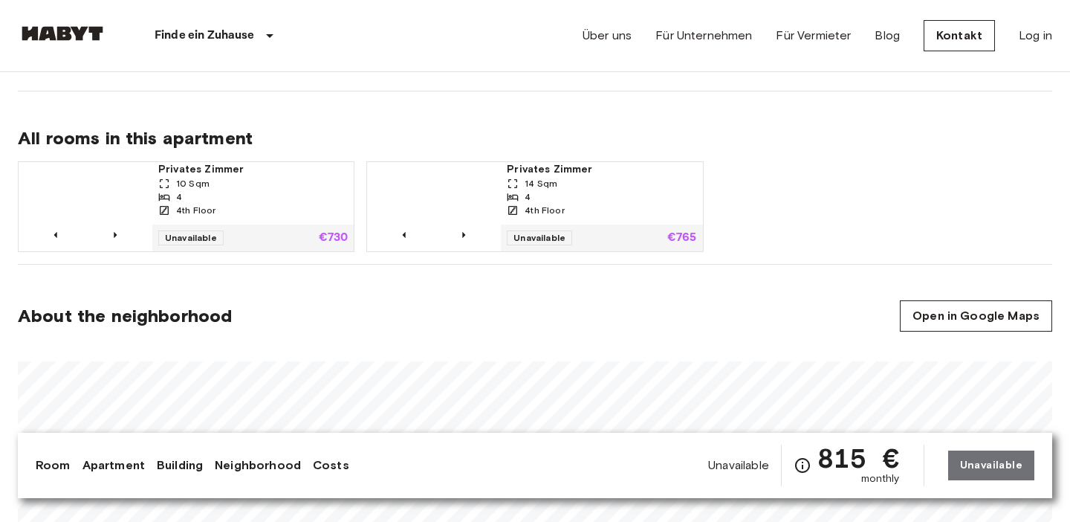
scroll to position [697, 0]
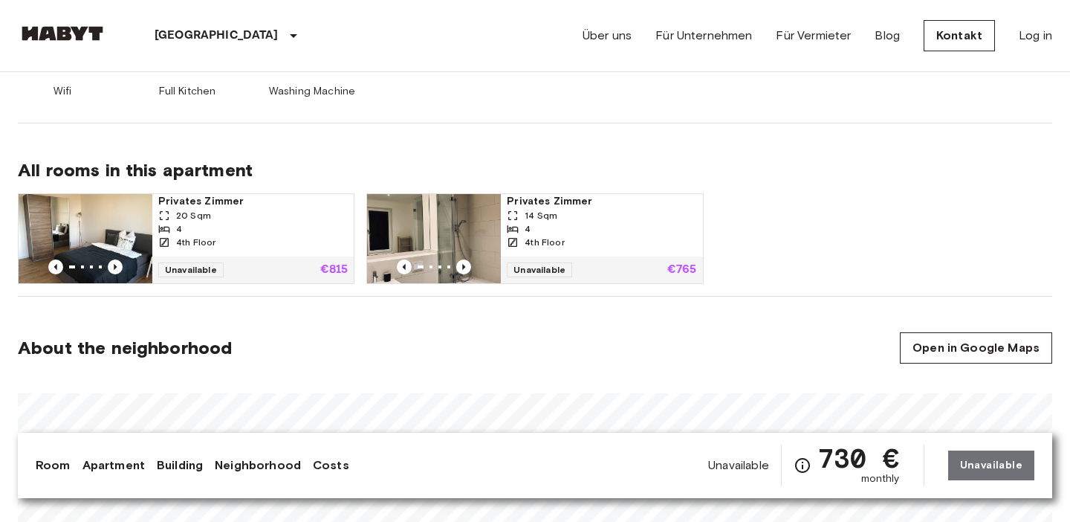
scroll to position [761, 0]
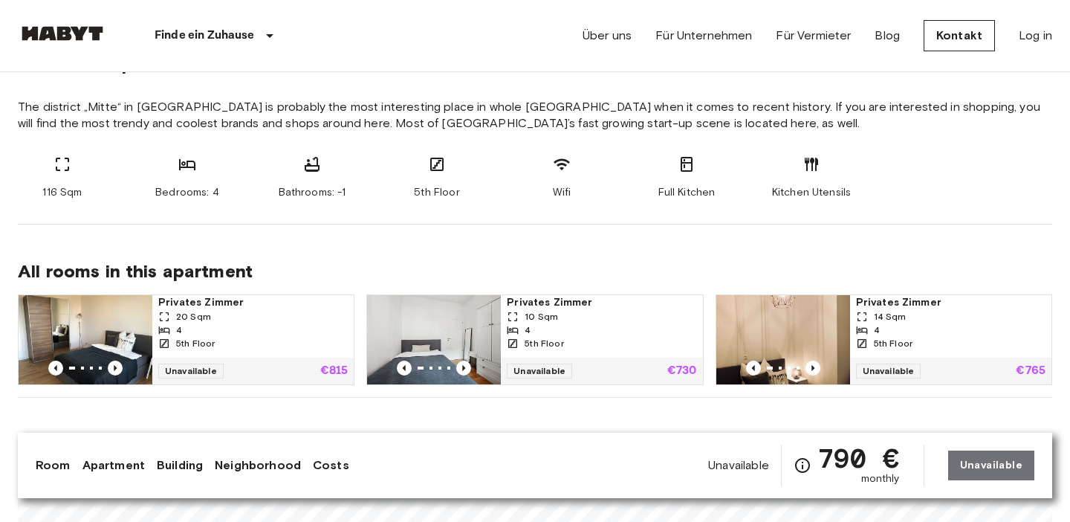
scroll to position [607, 0]
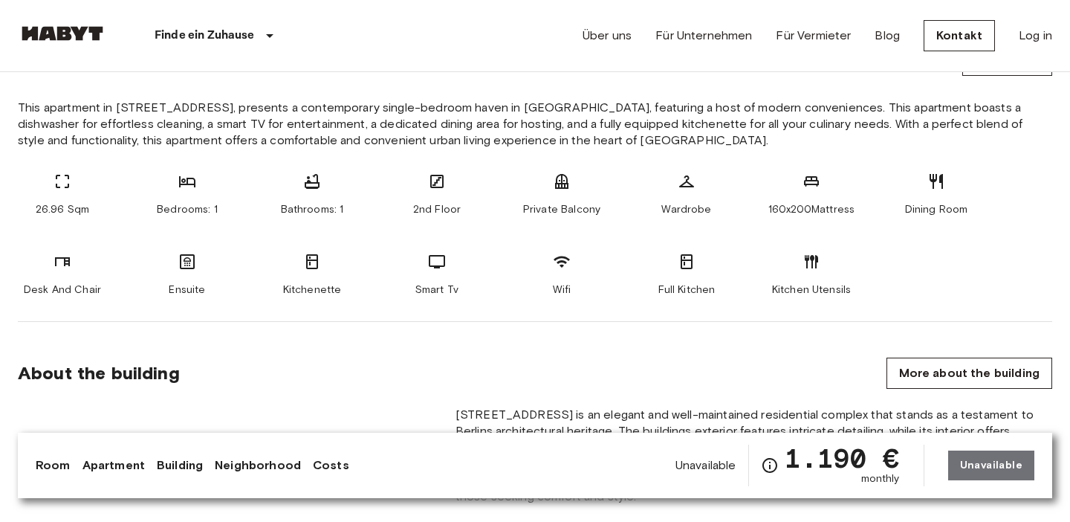
scroll to position [581, 0]
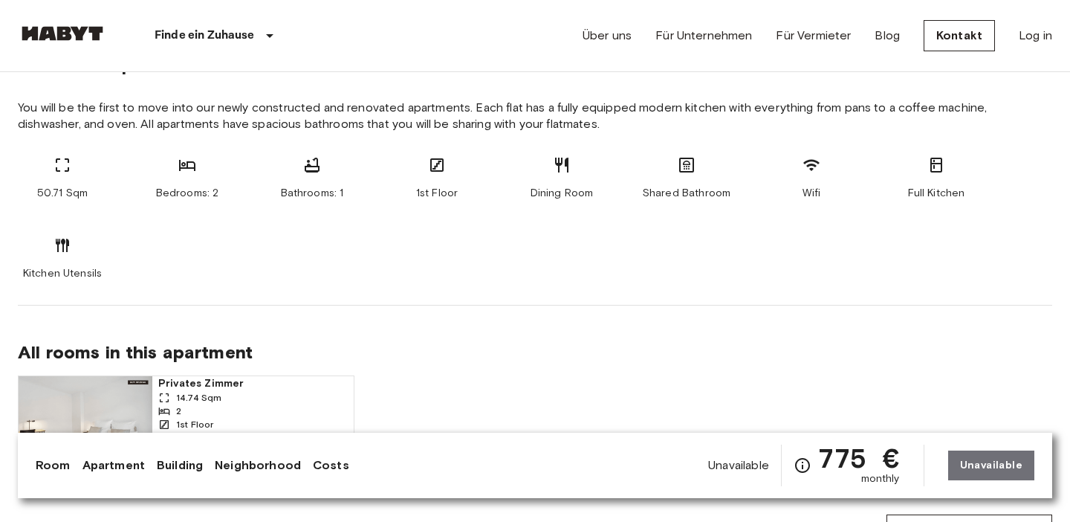
scroll to position [1026, 0]
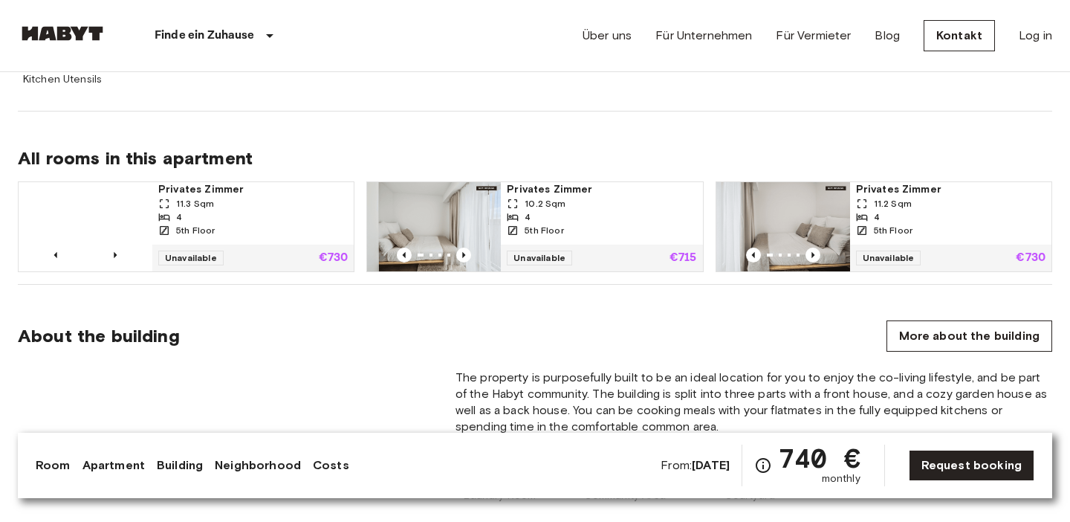
scroll to position [985, 0]
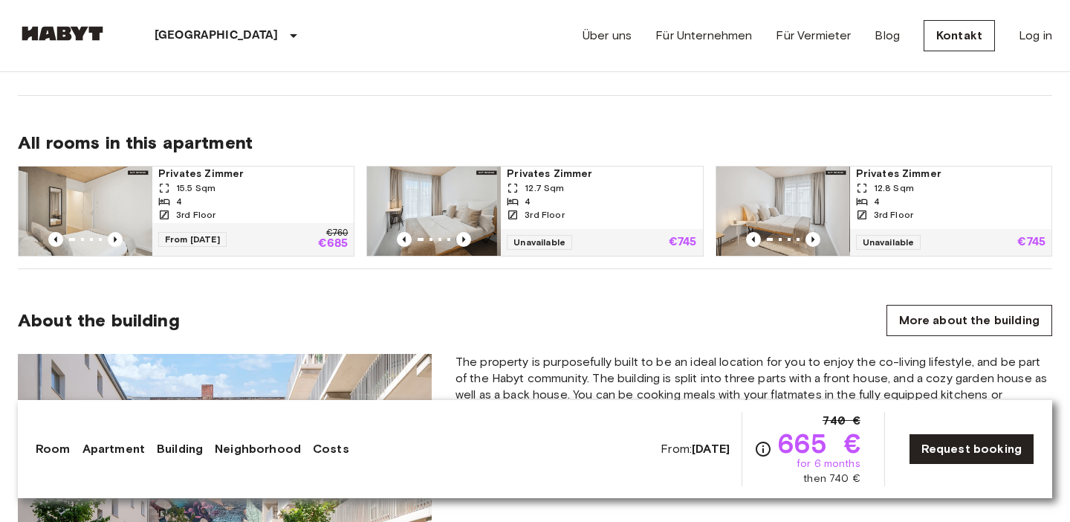
scroll to position [1021, 0]
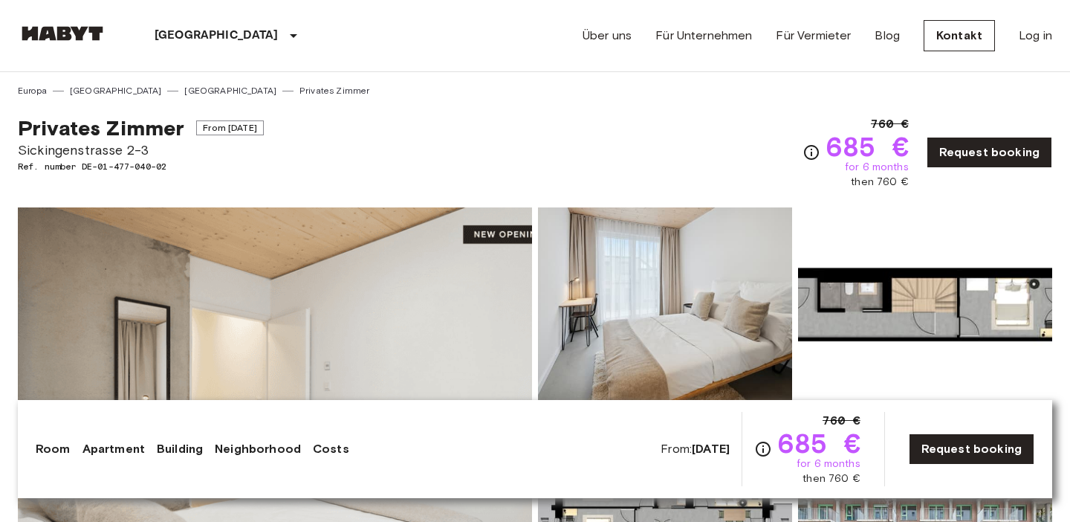
click at [581, 163] on div "Privates Zimmer From Nov 19 2025 Sickingenstrasse 2-3 Ref. number DE-01-477-040…" at bounding box center [535, 143] width 1035 height 92
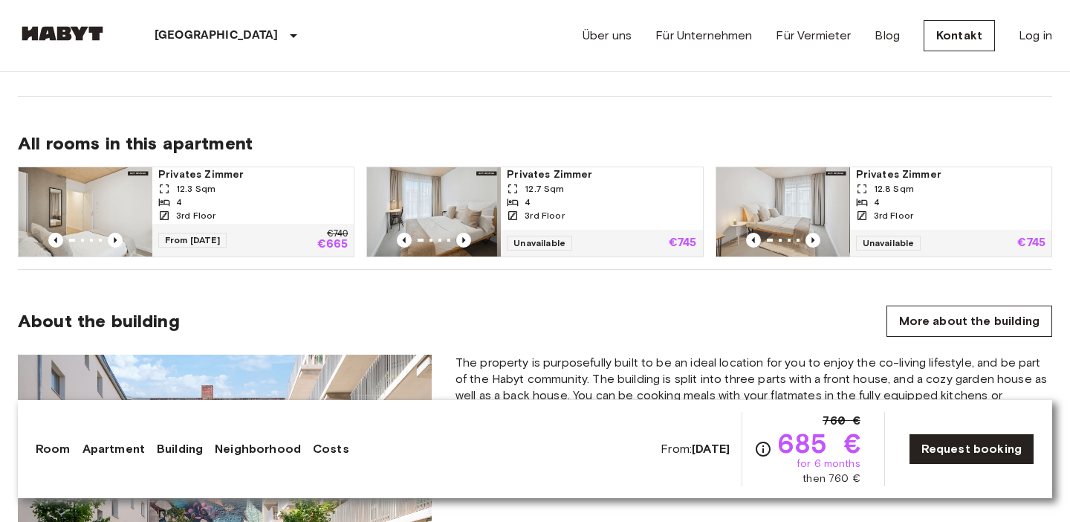
scroll to position [1017, 0]
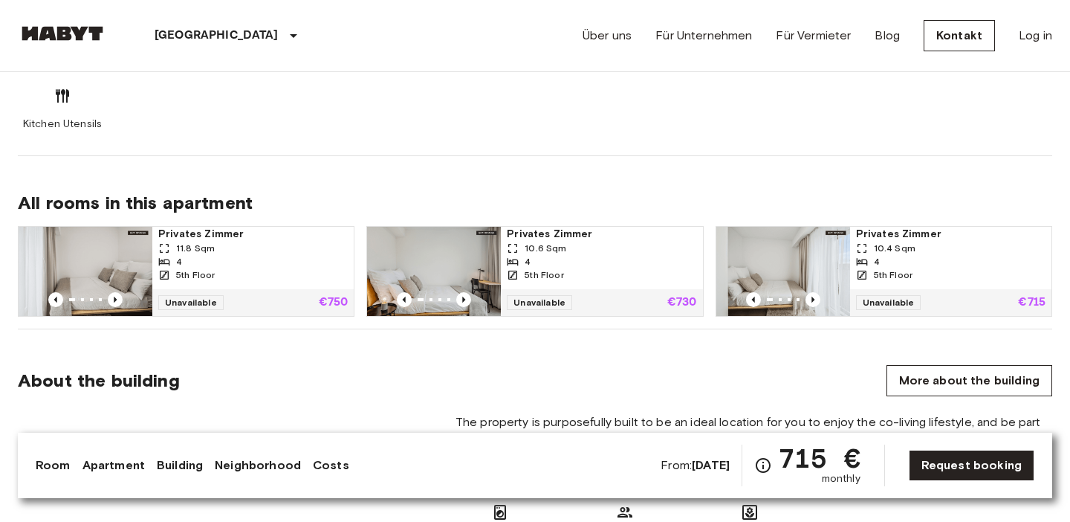
scroll to position [916, 0]
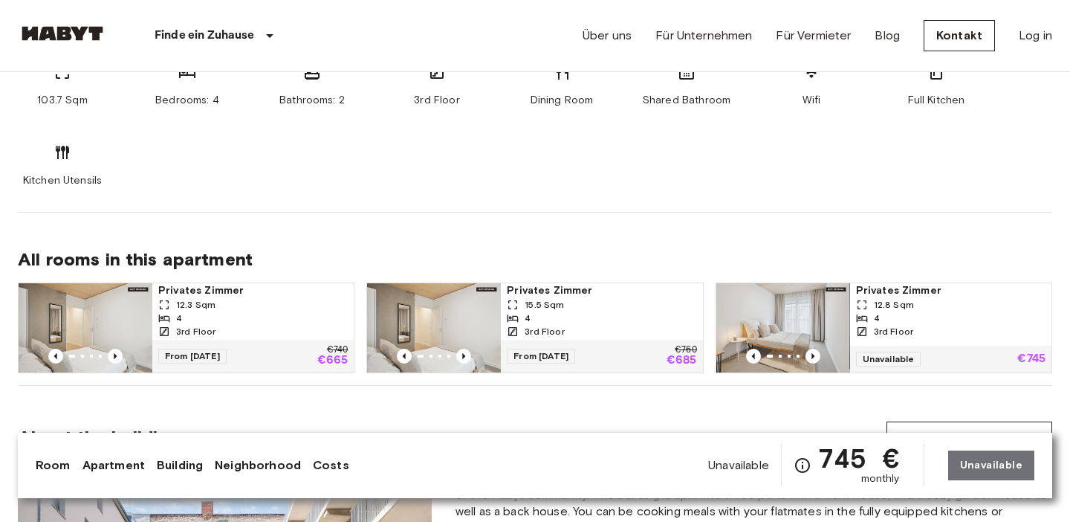
scroll to position [914, 0]
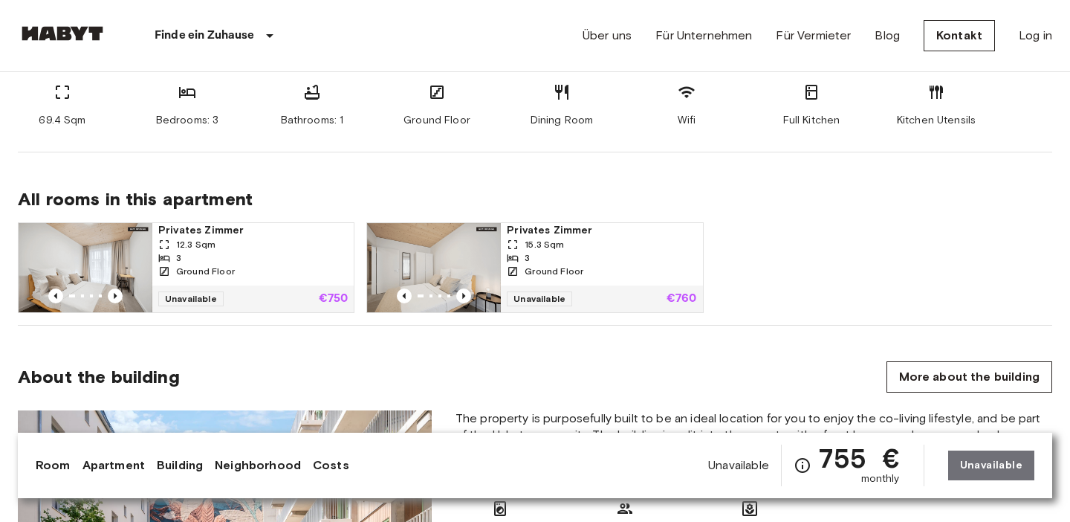
scroll to position [868, 0]
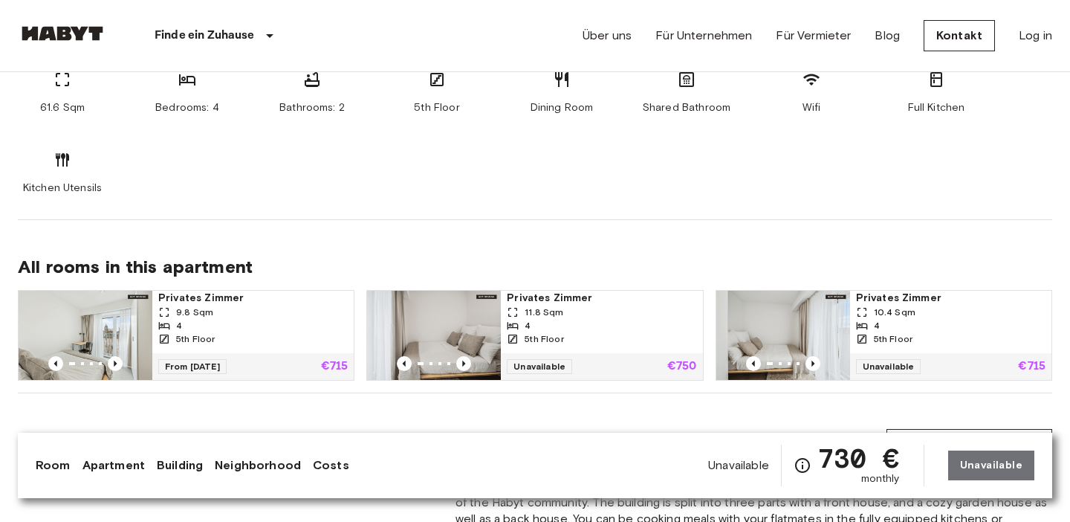
scroll to position [914, 0]
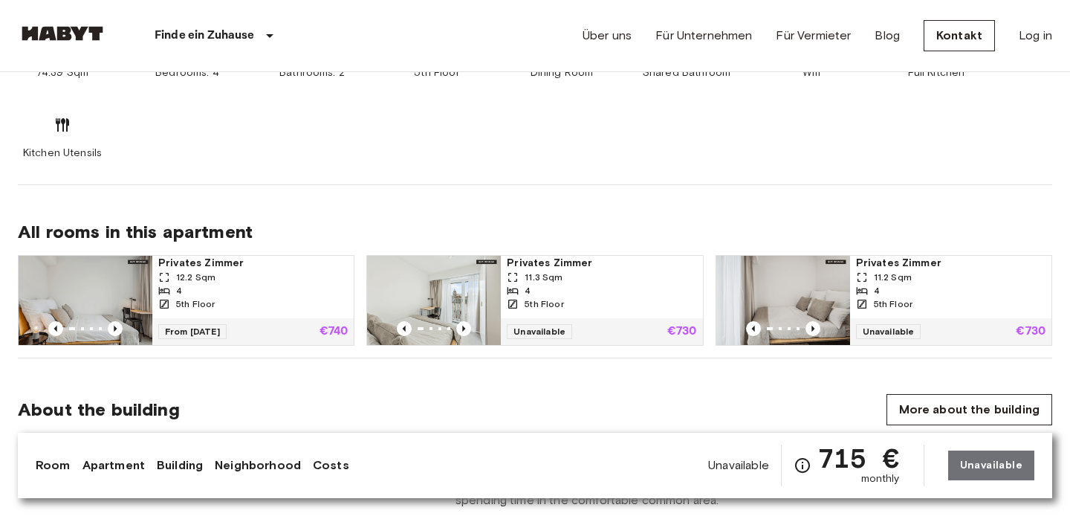
scroll to position [914, 0]
